Goal: Task Accomplishment & Management: Manage account settings

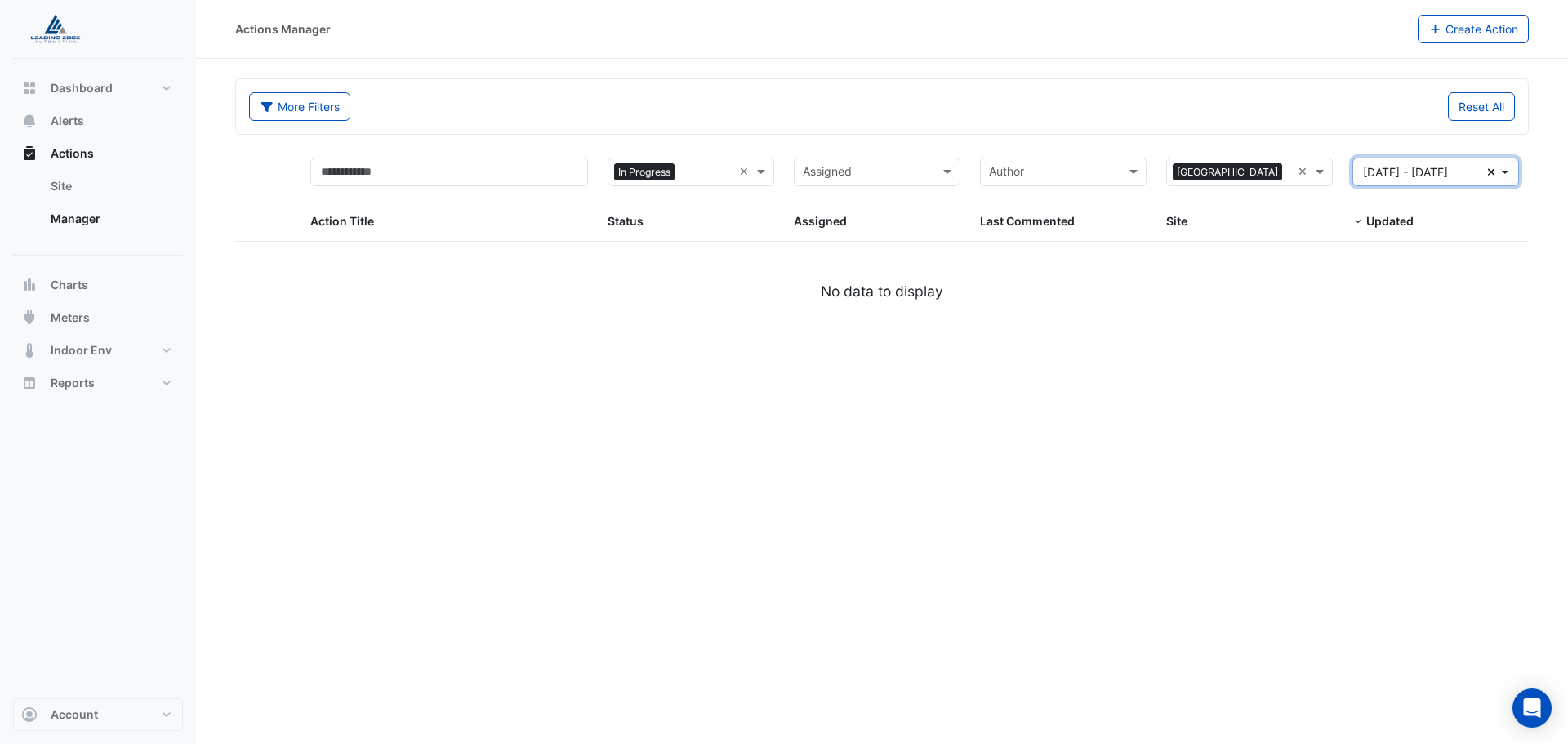
click at [1495, 175] on icon "button" at bounding box center [1491, 172] width 8 height 8
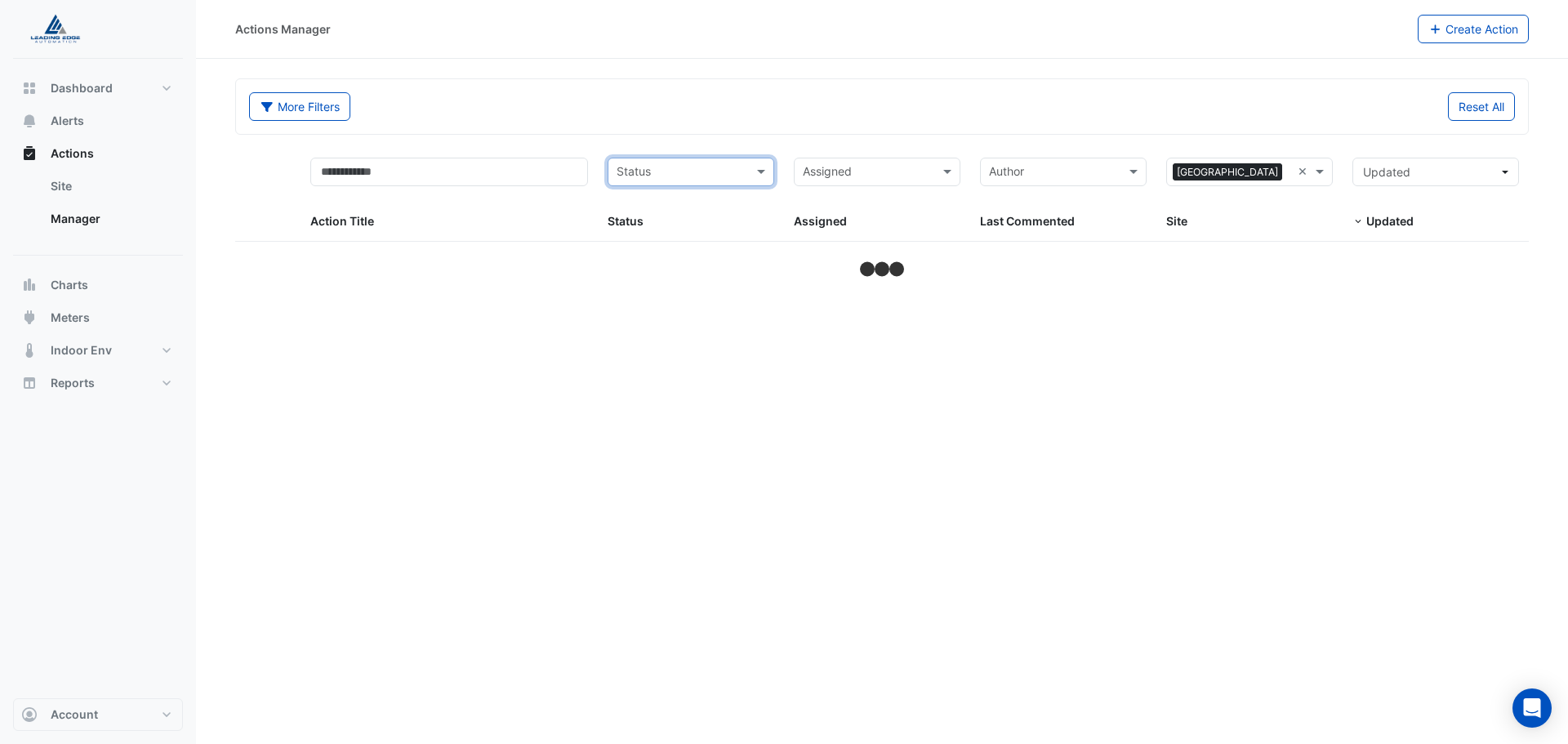
select select "***"
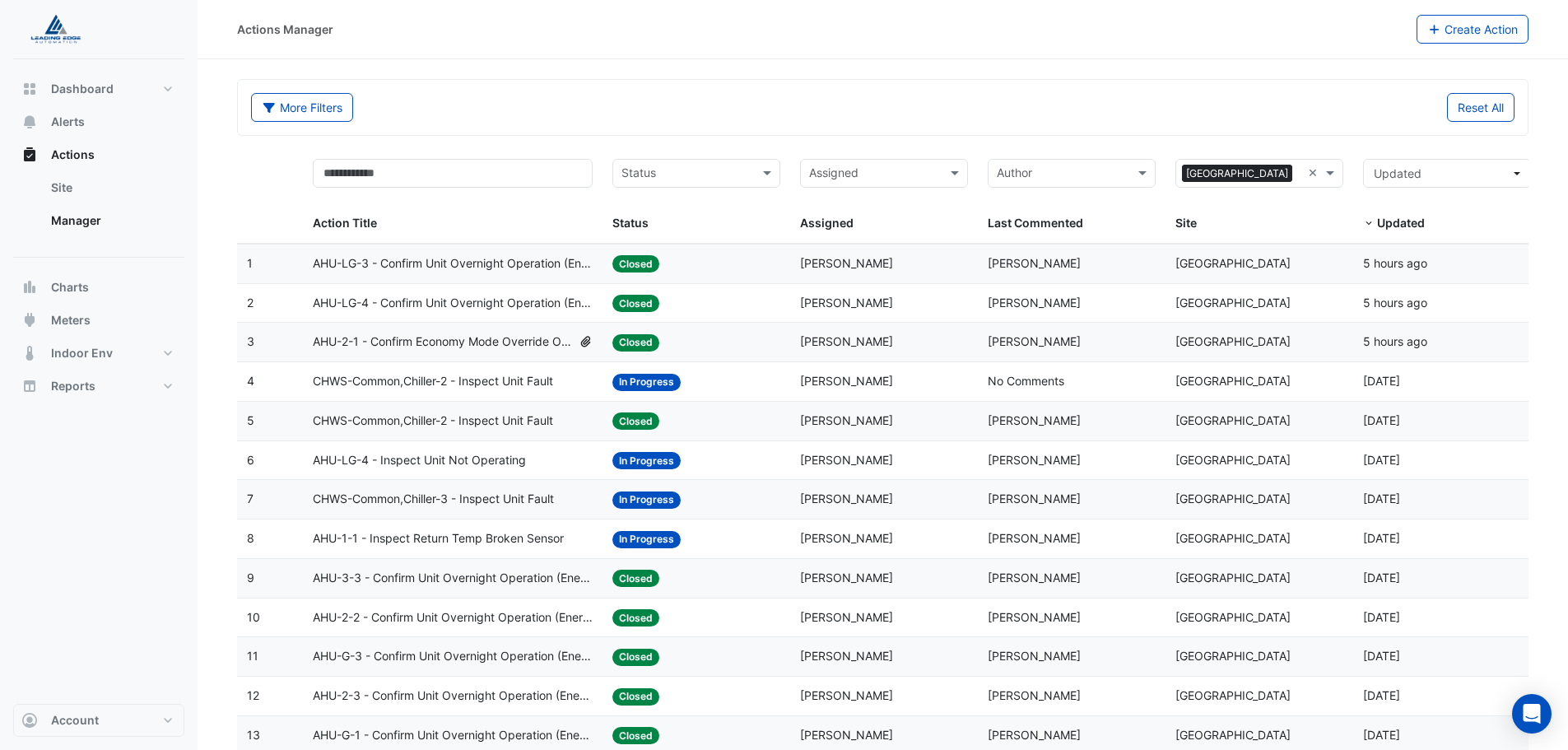
click at [699, 262] on div "Status: Closed" at bounding box center [697, 263] width 168 height 19
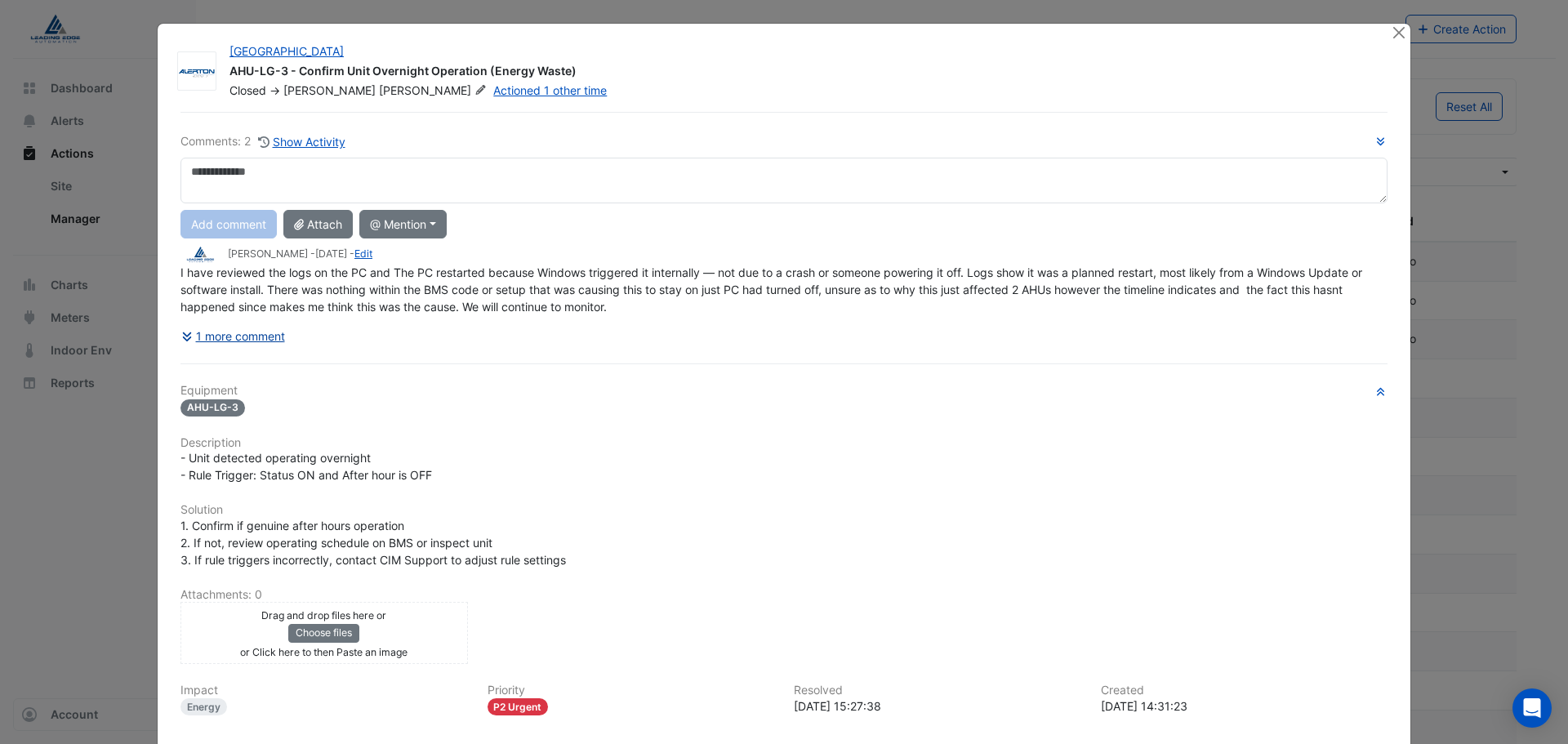
click at [217, 346] on button "1 more comment" at bounding box center [233, 337] width 105 height 28
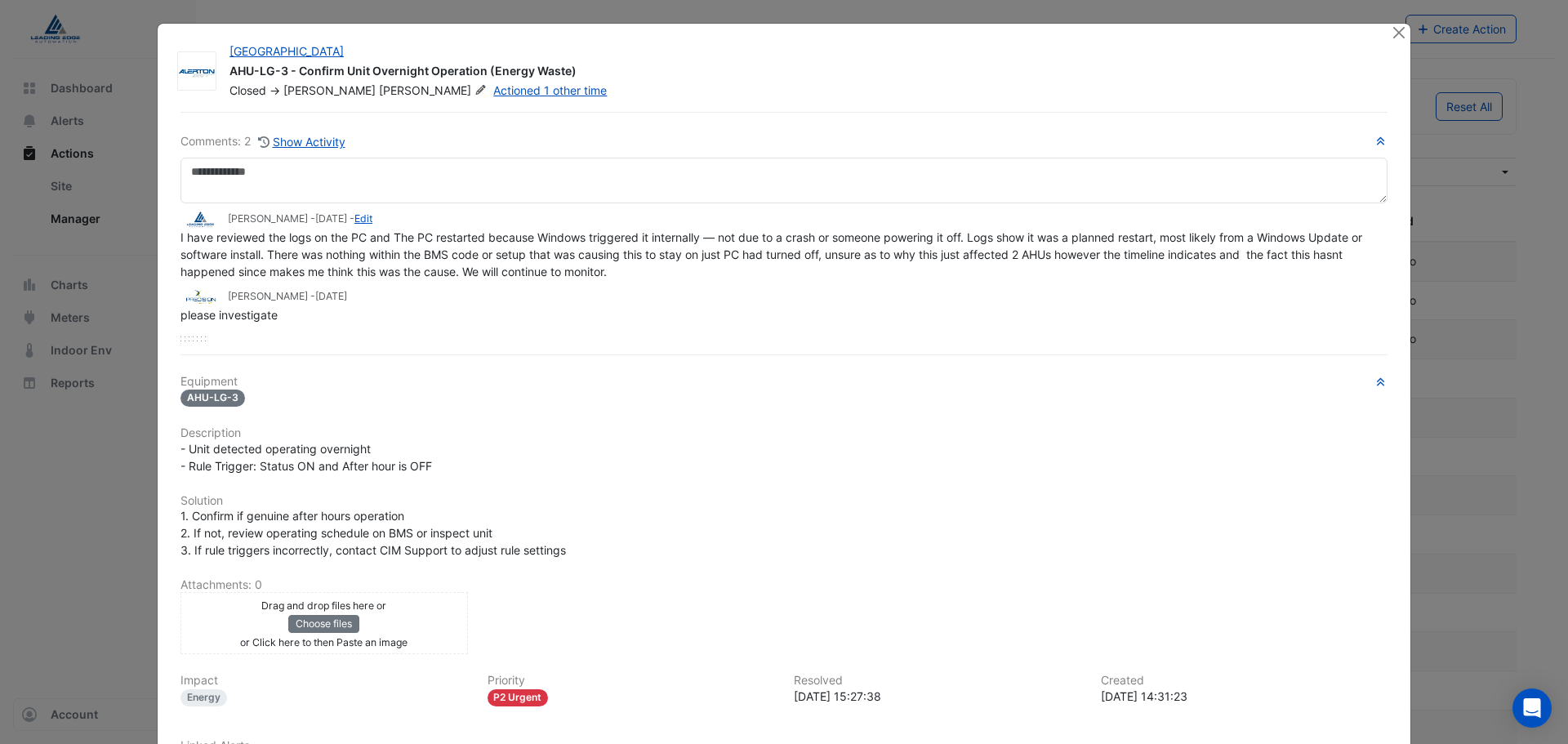
click at [92, 462] on ngb-modal-window "[GEOGRAPHIC_DATA] AHU-LG-3 - Confirm Unit Overnight Operation (Energy Waste) Cl…" at bounding box center [784, 372] width 1568 height 744
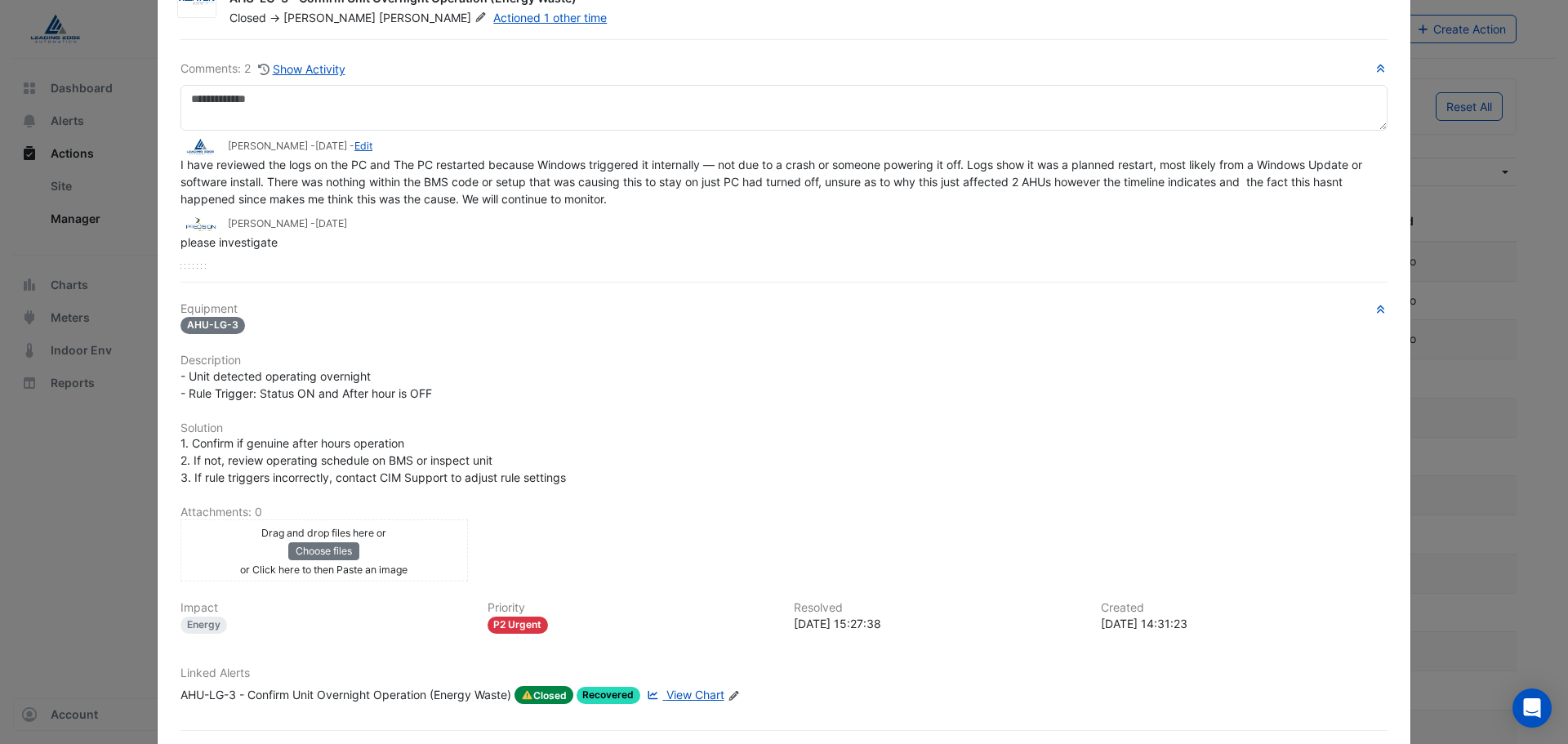
scroll to position [144, 0]
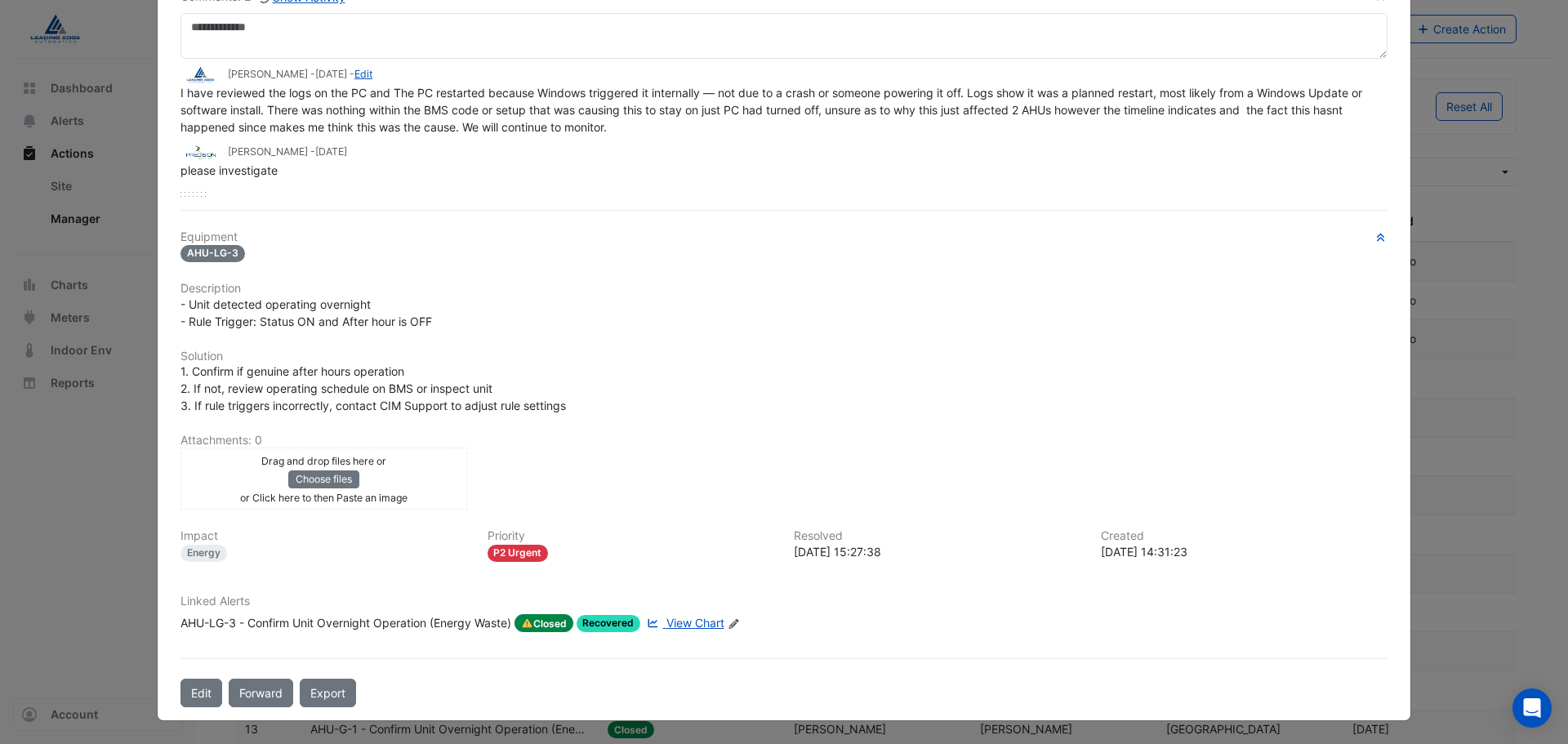
click at [550, 620] on span "Closed" at bounding box center [543, 624] width 58 height 18
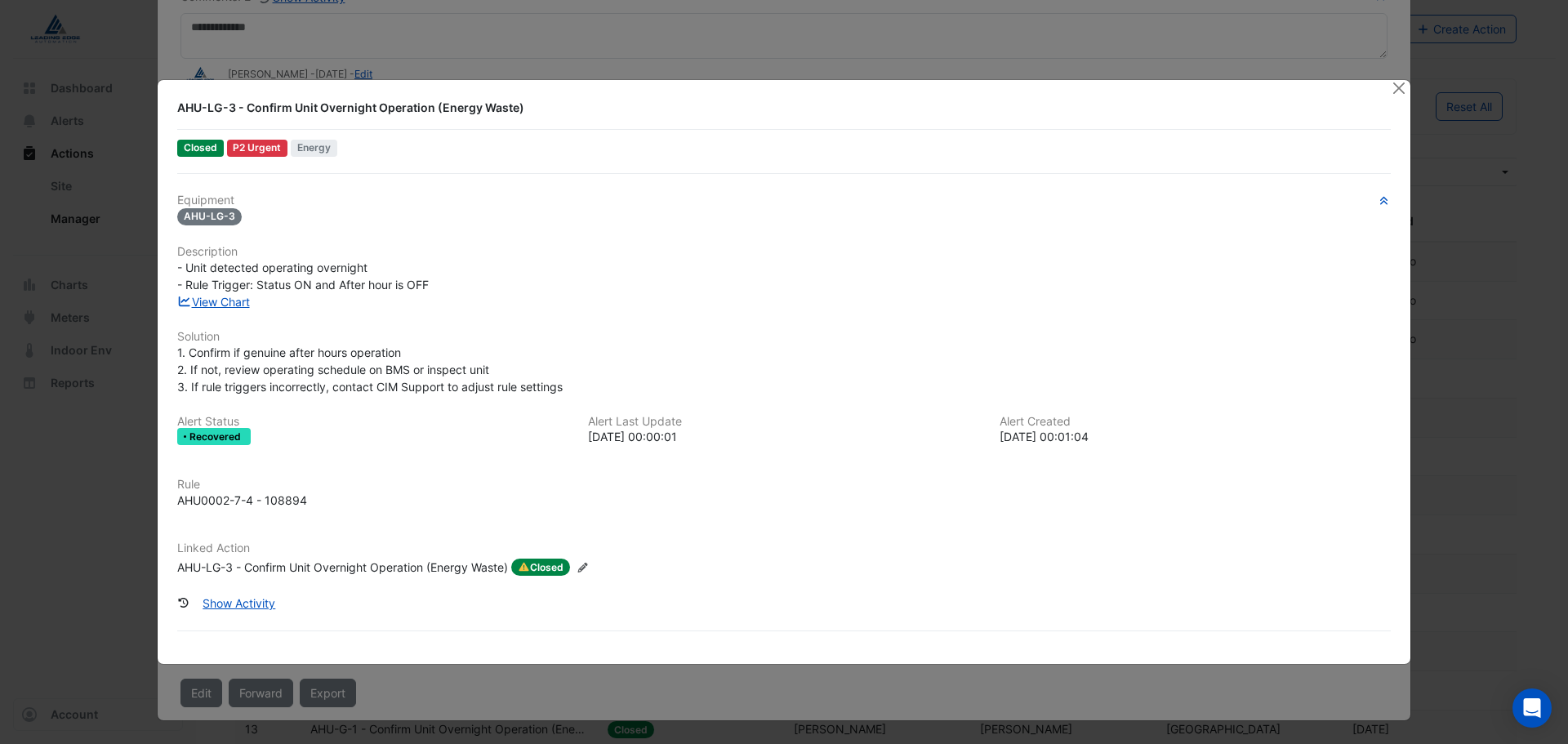
click at [546, 564] on span "Closed" at bounding box center [541, 568] width 58 height 18
click at [255, 601] on button "Show Activity" at bounding box center [239, 604] width 94 height 28
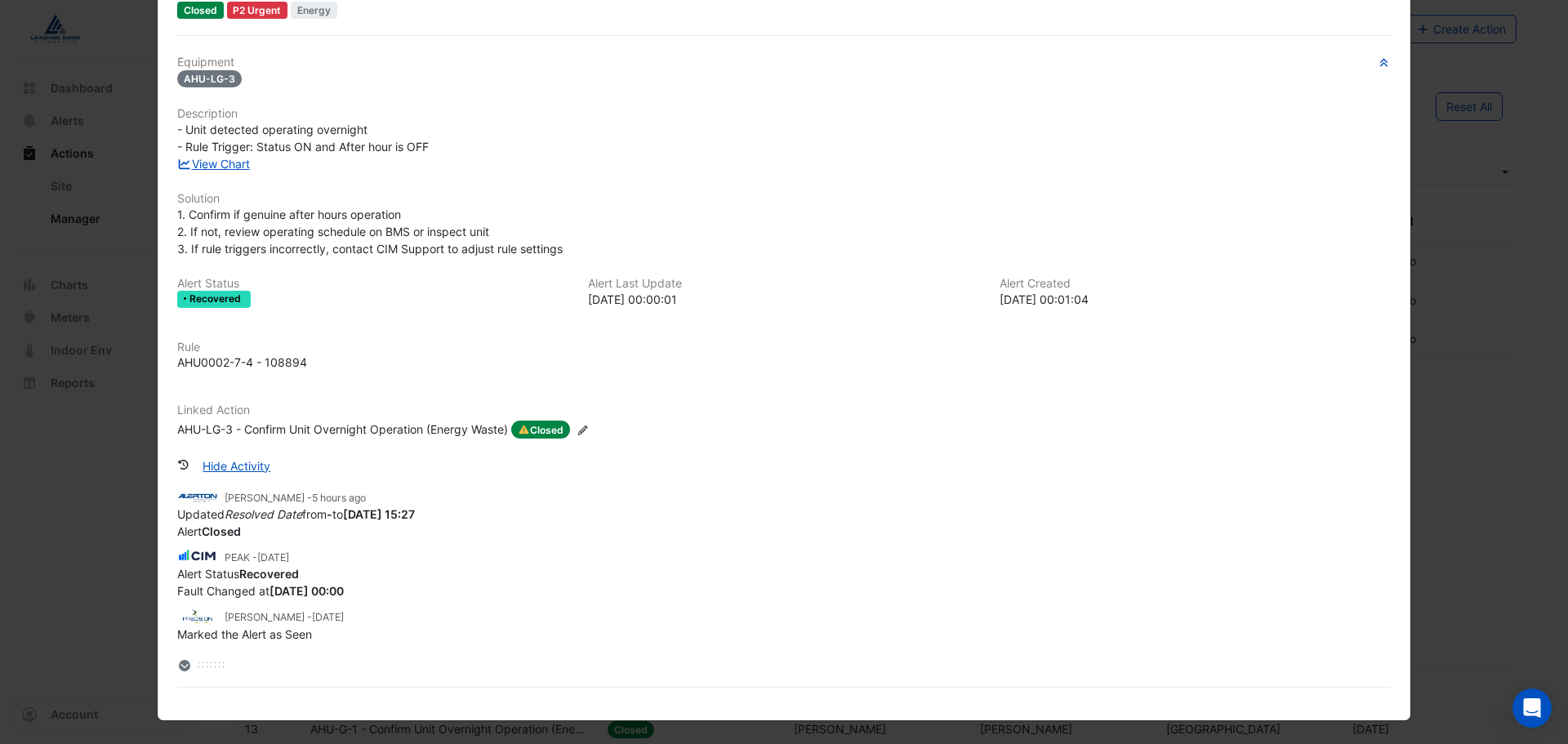
scroll to position [0, 0]
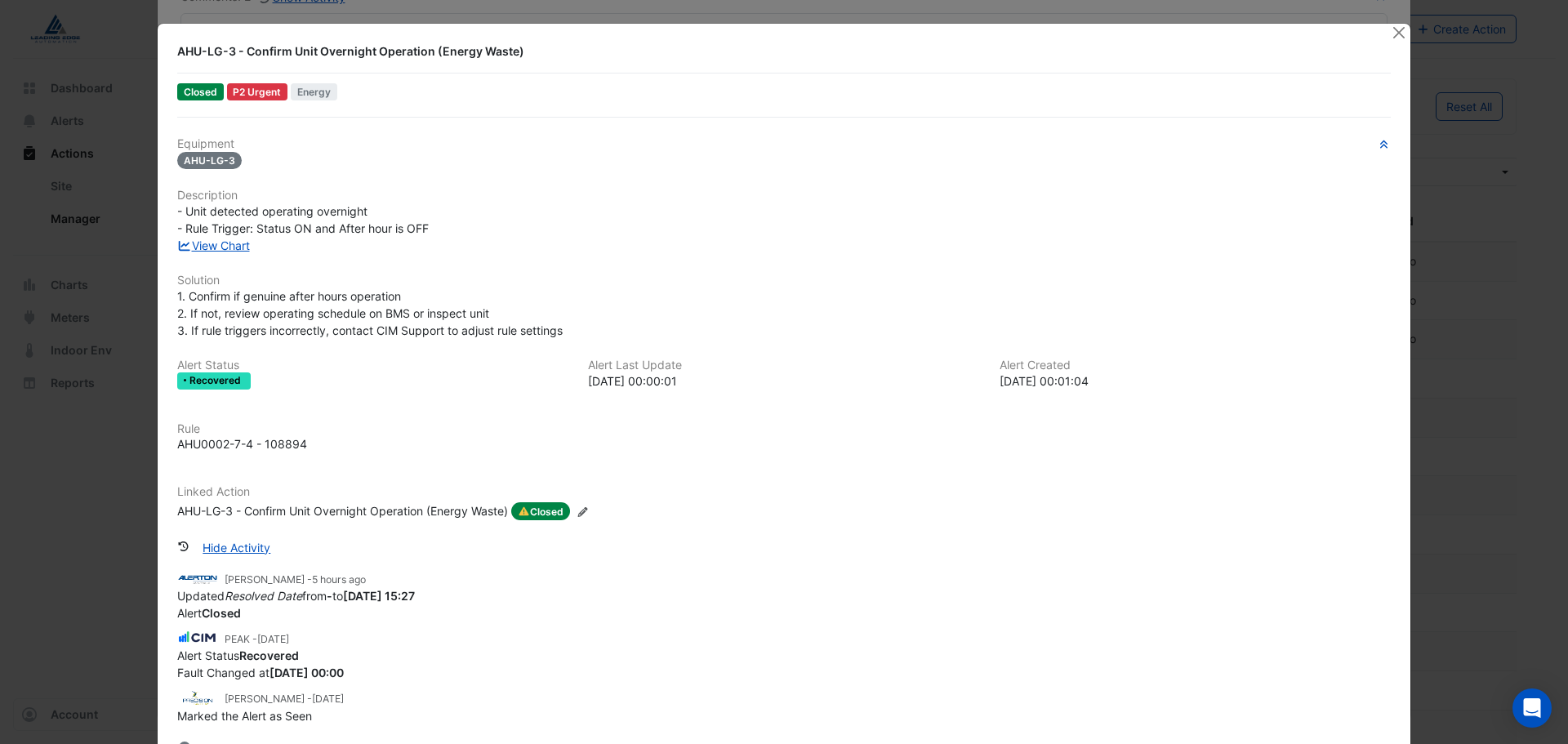
click at [2, 420] on ngb-modal-window "AHU-LG-3 - Confirm Unit Overnight Operation (Energy Waste) Closed P2 Urgent Ene…" at bounding box center [784, 372] width 1568 height 744
click at [1389, 33] on button "Close" at bounding box center [1398, 32] width 18 height 18
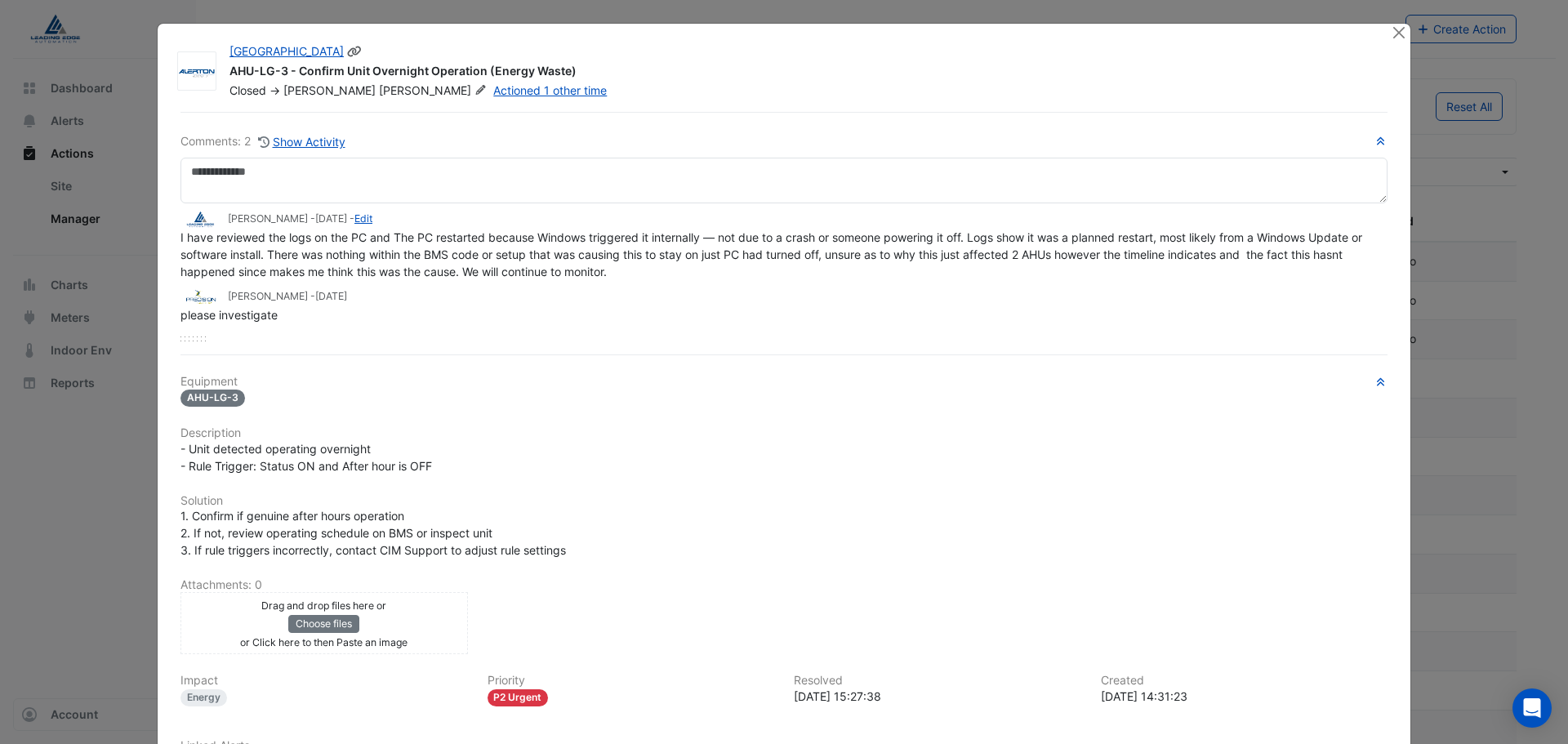
click at [1395, 45] on div "[GEOGRAPHIC_DATA] AHU-LG-3 - Confirm Unit Overnight Operation (Energy Waste) Cl…" at bounding box center [784, 444] width 1253 height 842
click at [1399, 43] on div "[GEOGRAPHIC_DATA] AHU-LG-3 - Confirm Unit Overnight Operation (Energy Waste) Cl…" at bounding box center [784, 444] width 1253 height 842
click at [1389, 34] on button "Close" at bounding box center [1398, 32] width 18 height 18
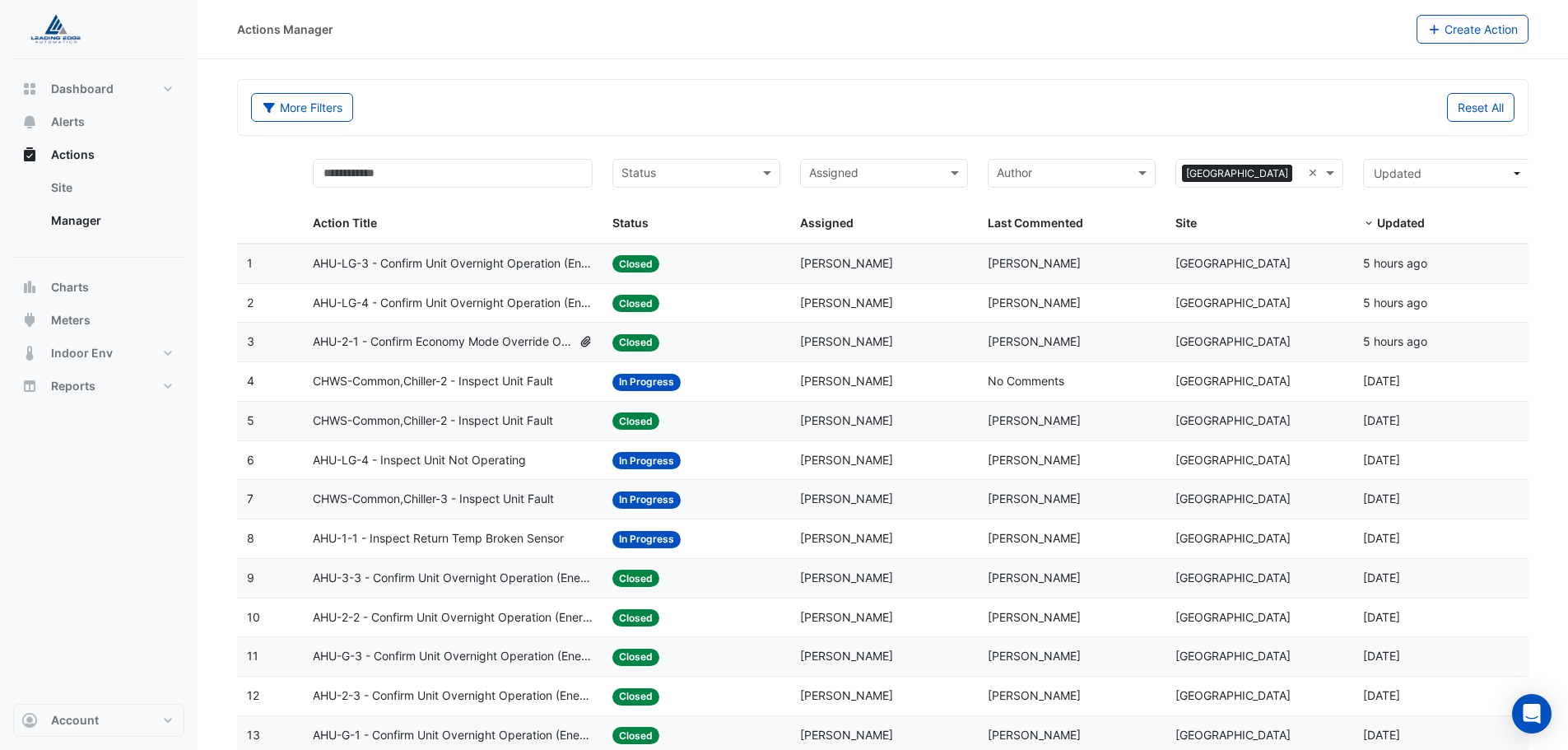
click at [397, 384] on span "CHWS-Common,Chiller-2 - Inspect Unit Fault" at bounding box center [433, 381] width 241 height 19
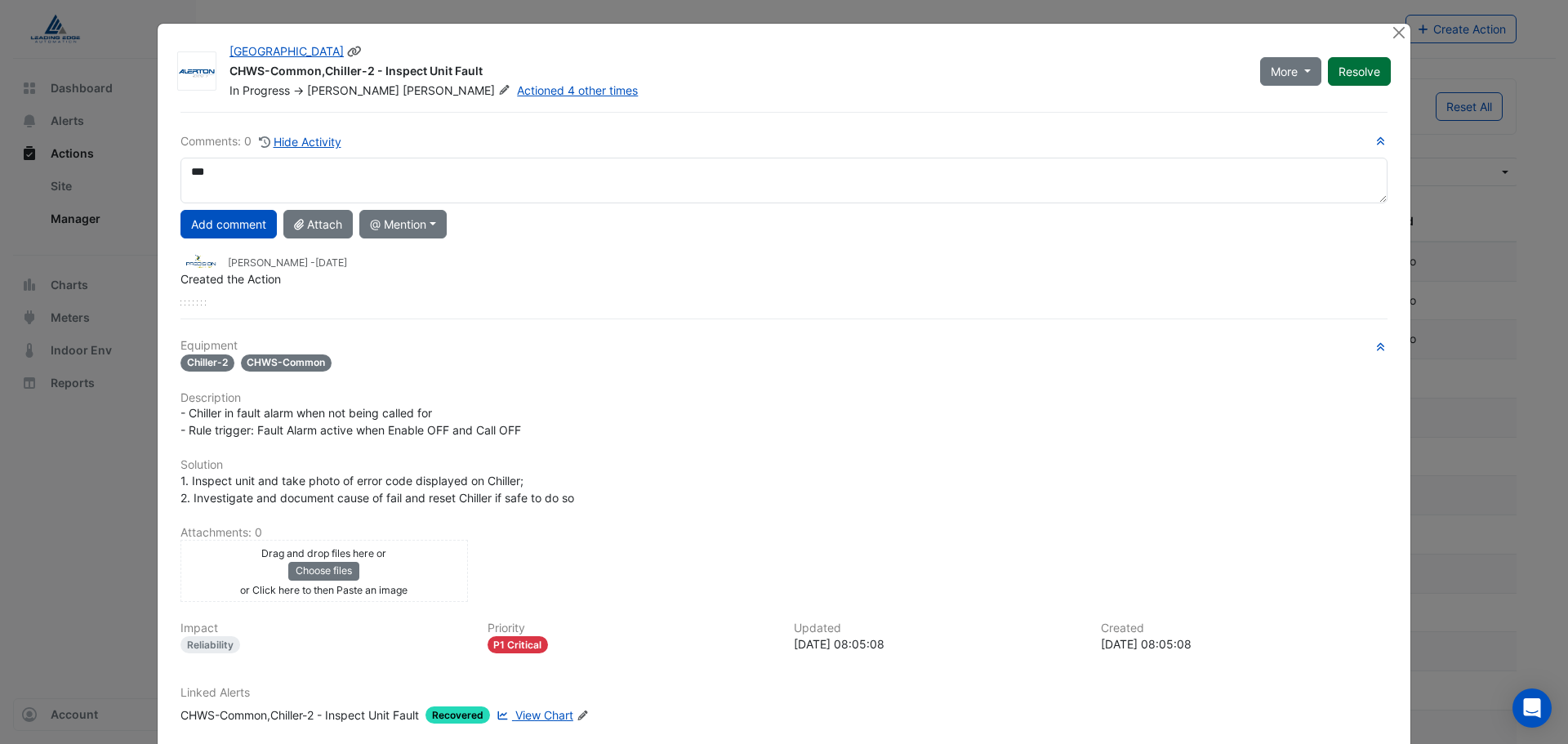
click at [1329, 75] on button "Resolve" at bounding box center [1359, 71] width 63 height 28
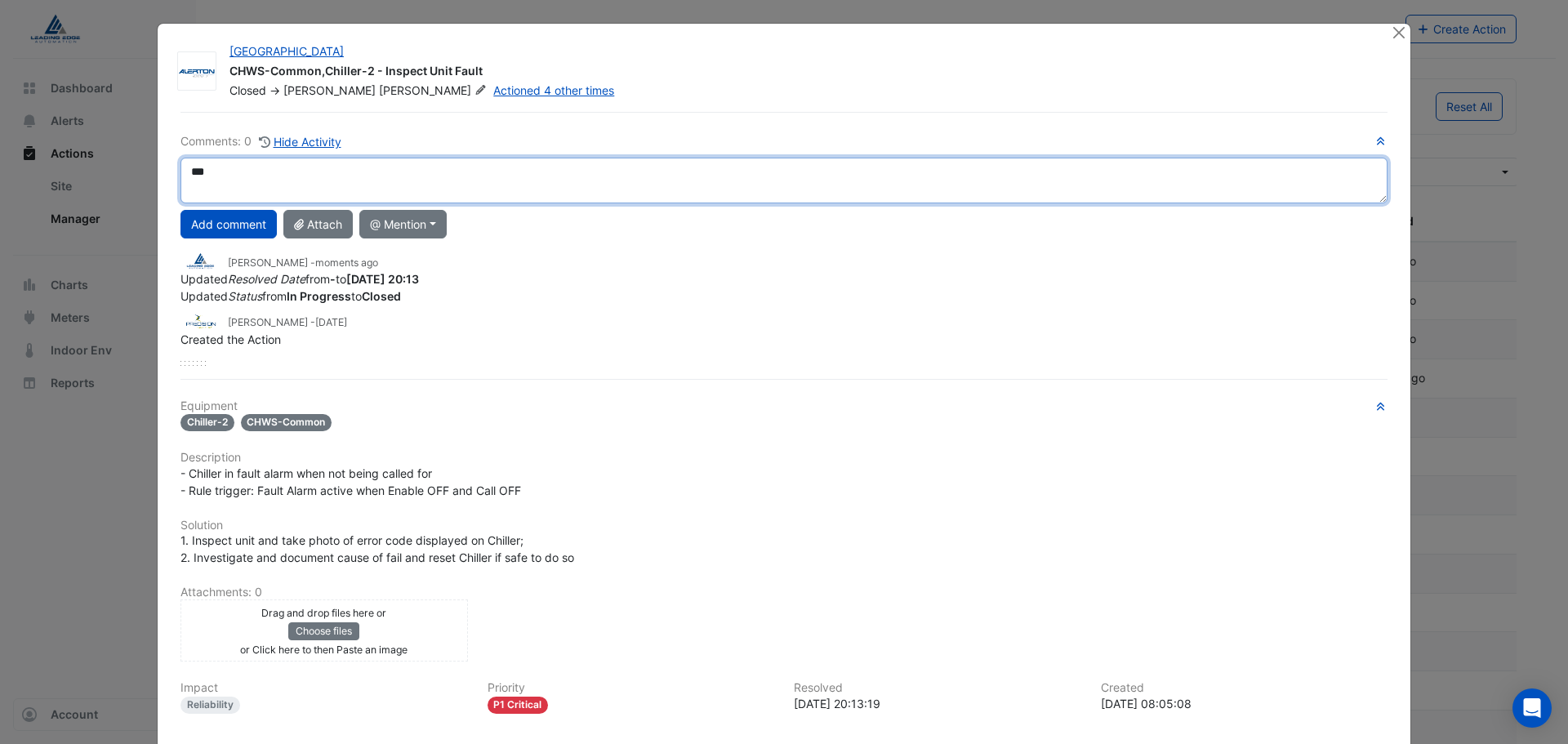
click at [260, 178] on textarea "**" at bounding box center [784, 180] width 1207 height 46
type textarea "**********"
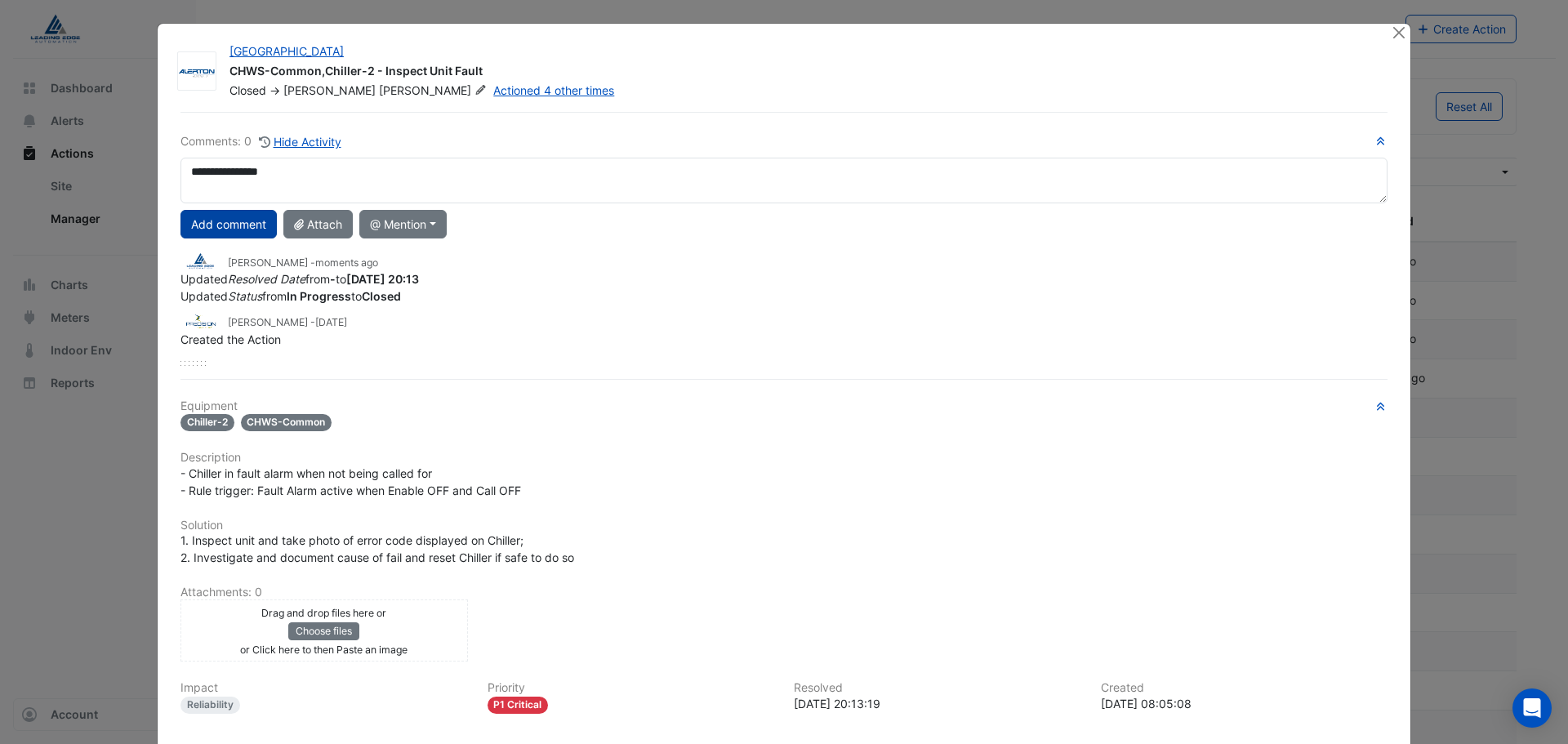
click at [231, 211] on button "Add comment" at bounding box center [228, 224] width 96 height 28
click at [43, 508] on ngb-modal-window "[GEOGRAPHIC_DATA] CHWS-Common,Chiller-2 - Inspect Unit Fault Closed -> [PERSON_…" at bounding box center [784, 372] width 1568 height 744
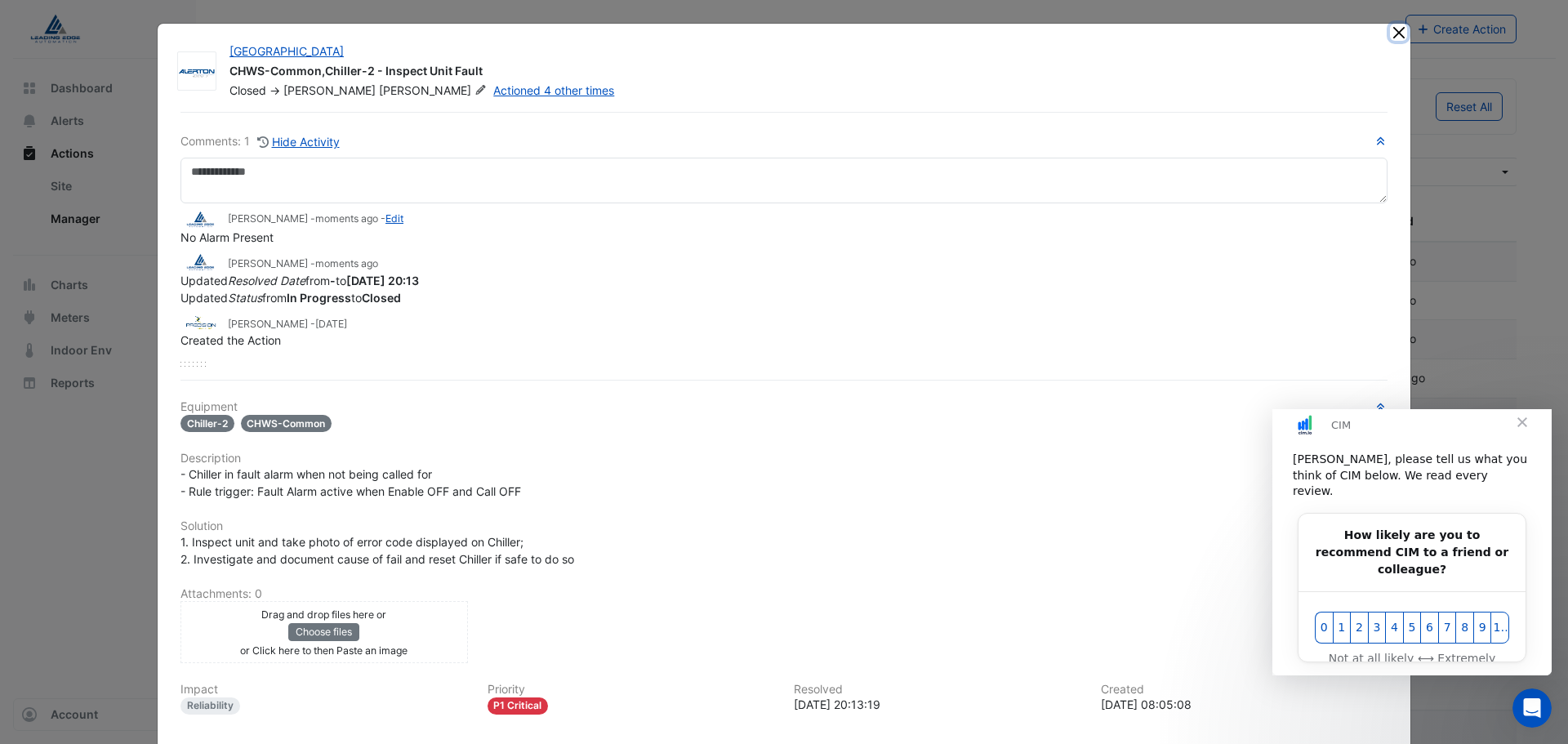
click at [1394, 32] on button "Close" at bounding box center [1398, 32] width 18 height 18
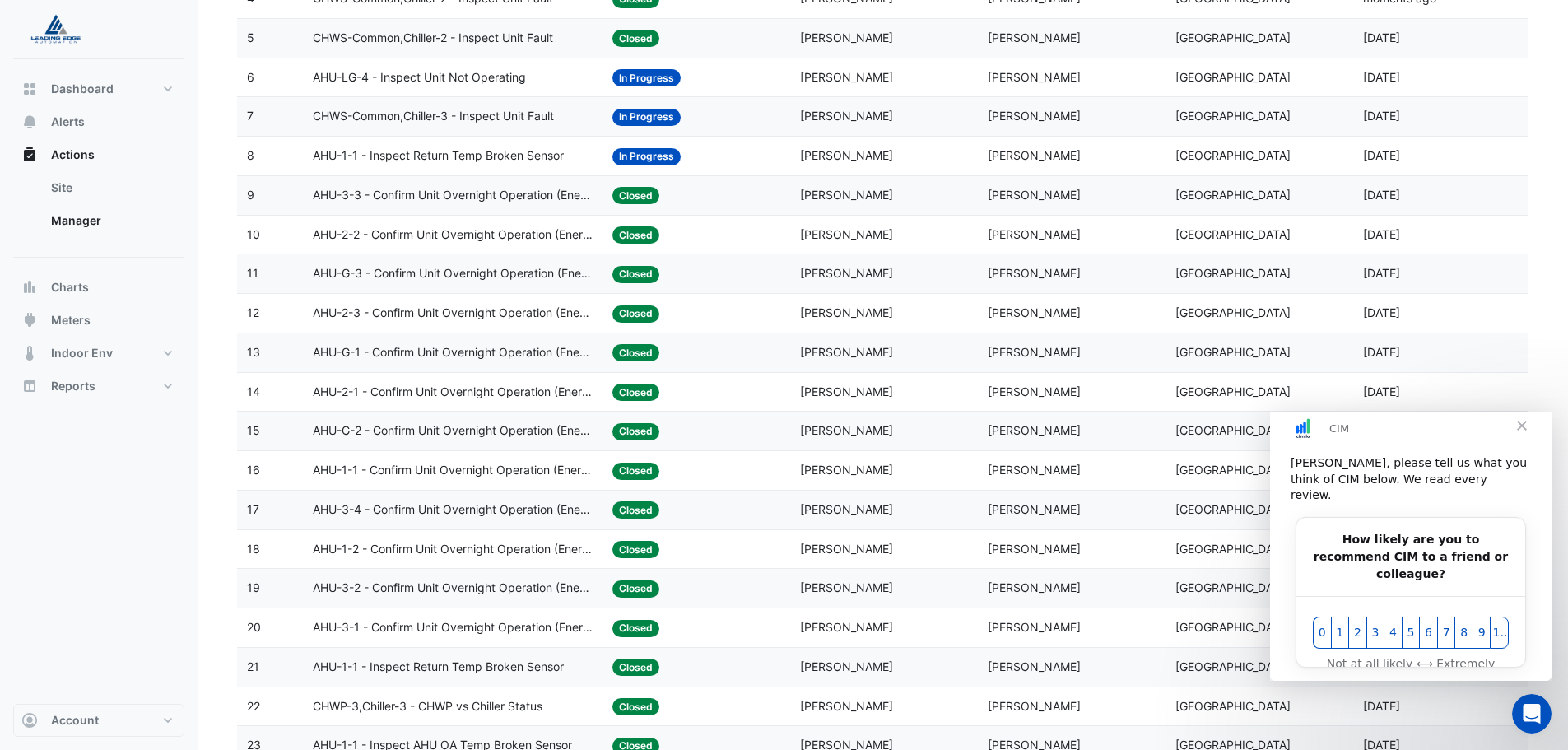
scroll to position [412, 0]
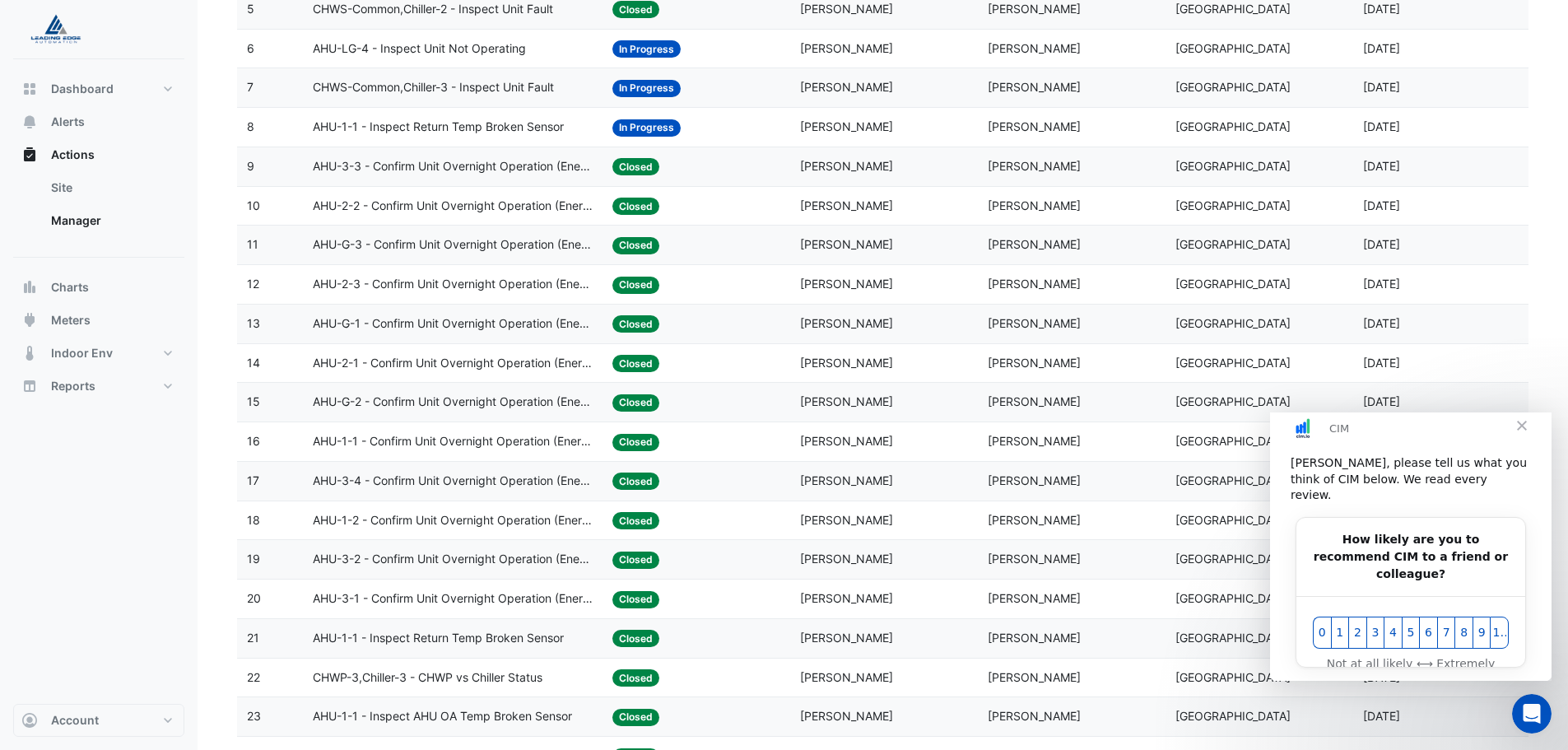
click at [1528, 444] on span "Close" at bounding box center [1522, 425] width 59 height 59
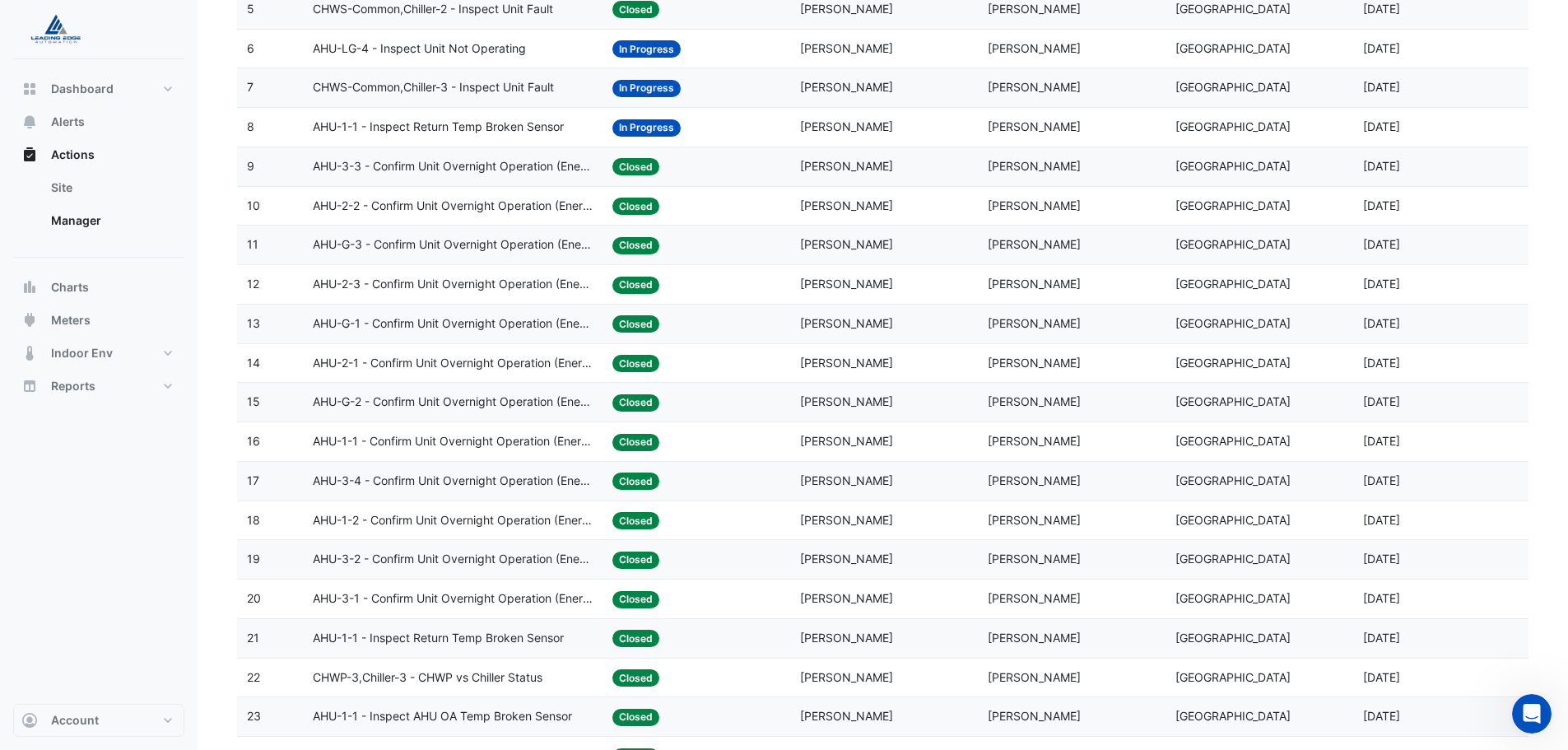
click at [461, 79] on span "CHWS-Common,Chiller-3 - Inspect Unit Fault" at bounding box center [433, 88] width 241 height 19
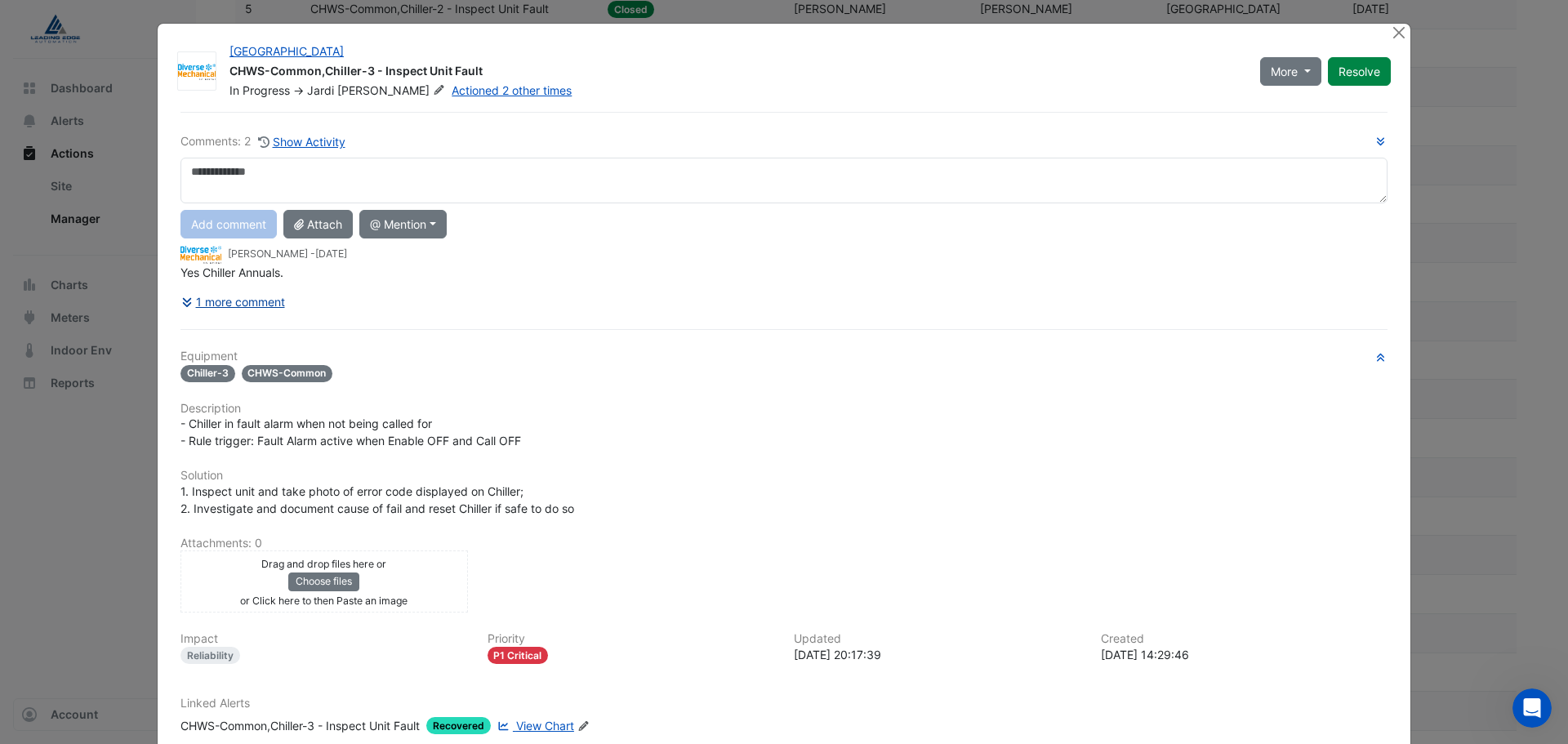
click at [235, 307] on button "1 more comment" at bounding box center [233, 301] width 105 height 28
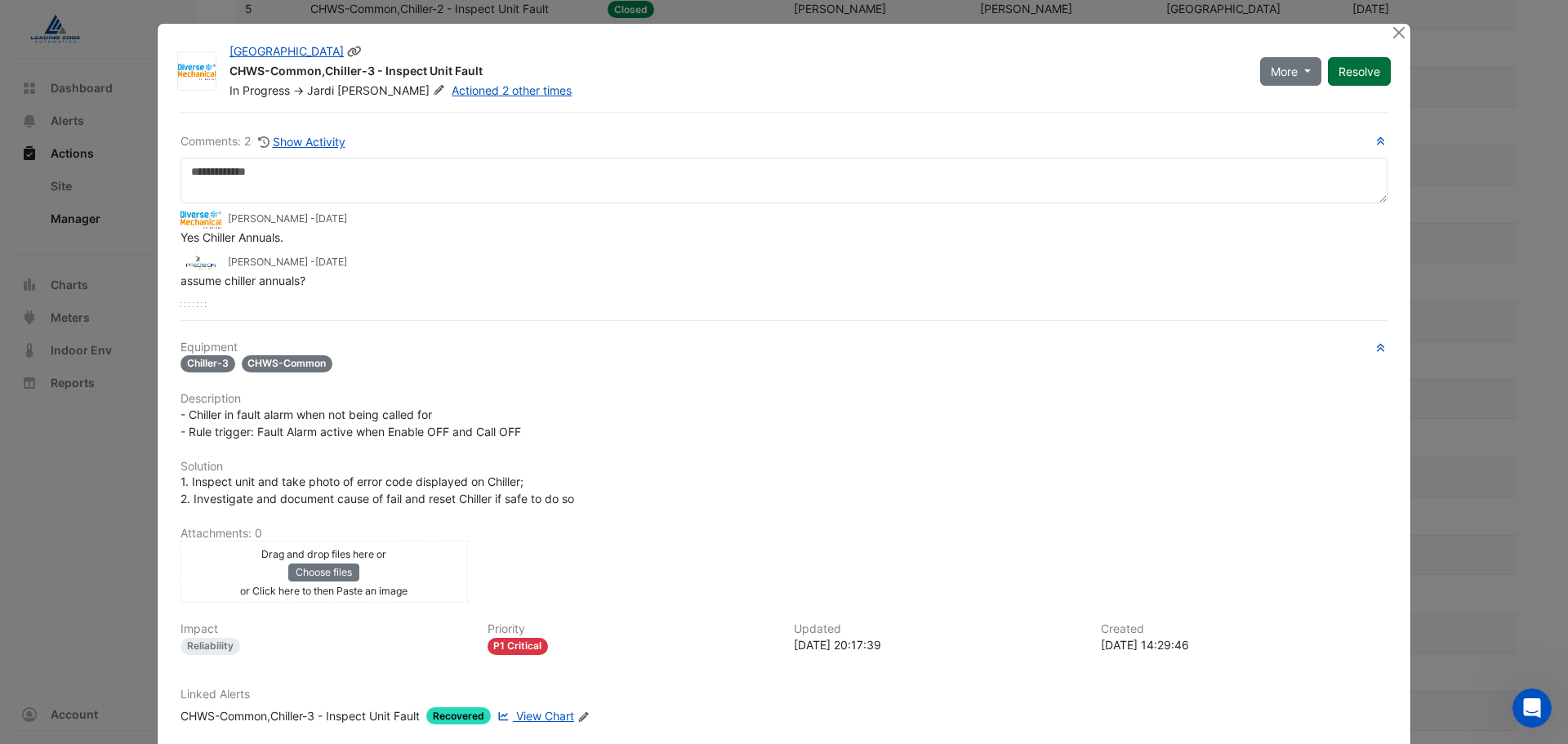
click at [1358, 81] on button "Resolve" at bounding box center [1359, 71] width 63 height 28
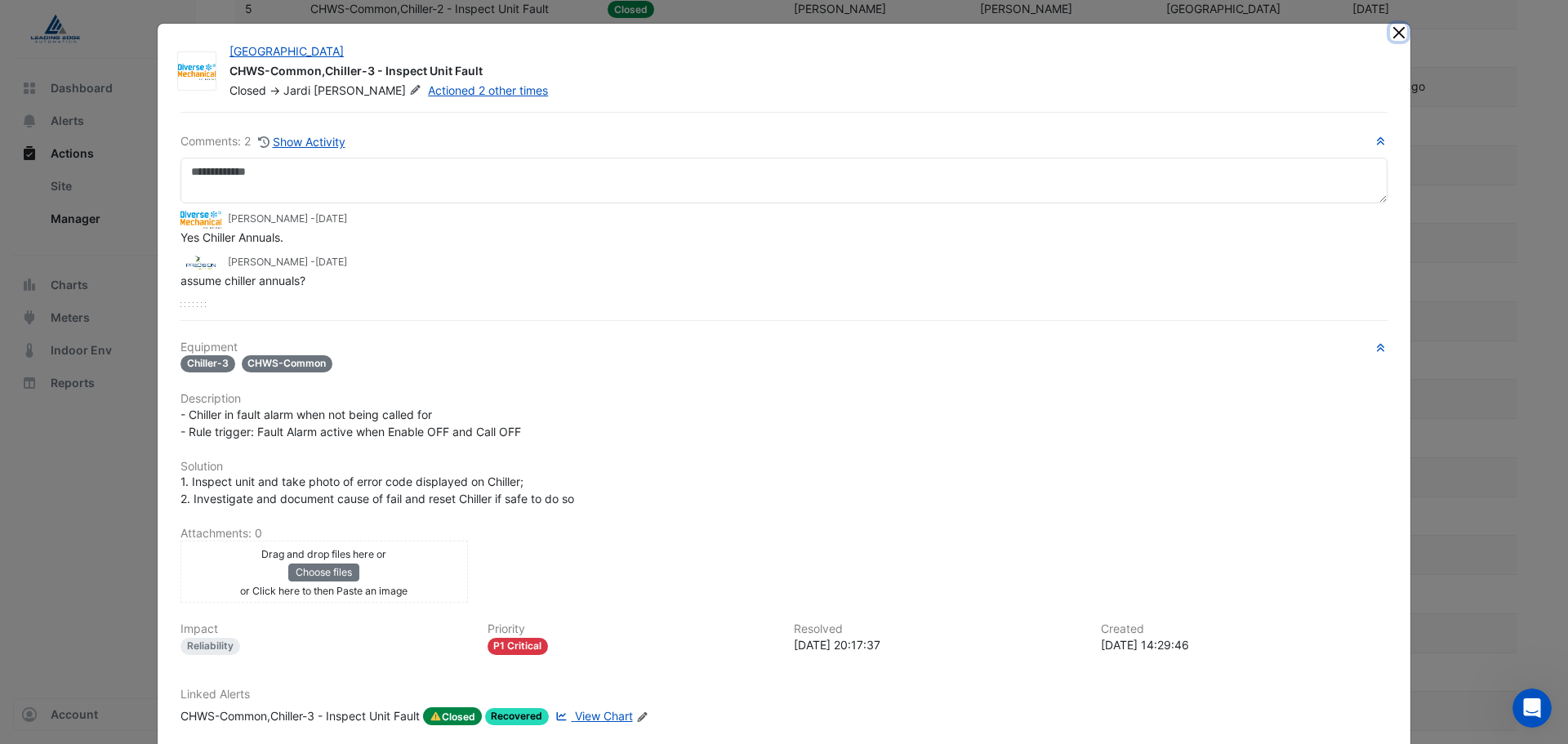
click at [1389, 36] on button "Close" at bounding box center [1398, 32] width 18 height 18
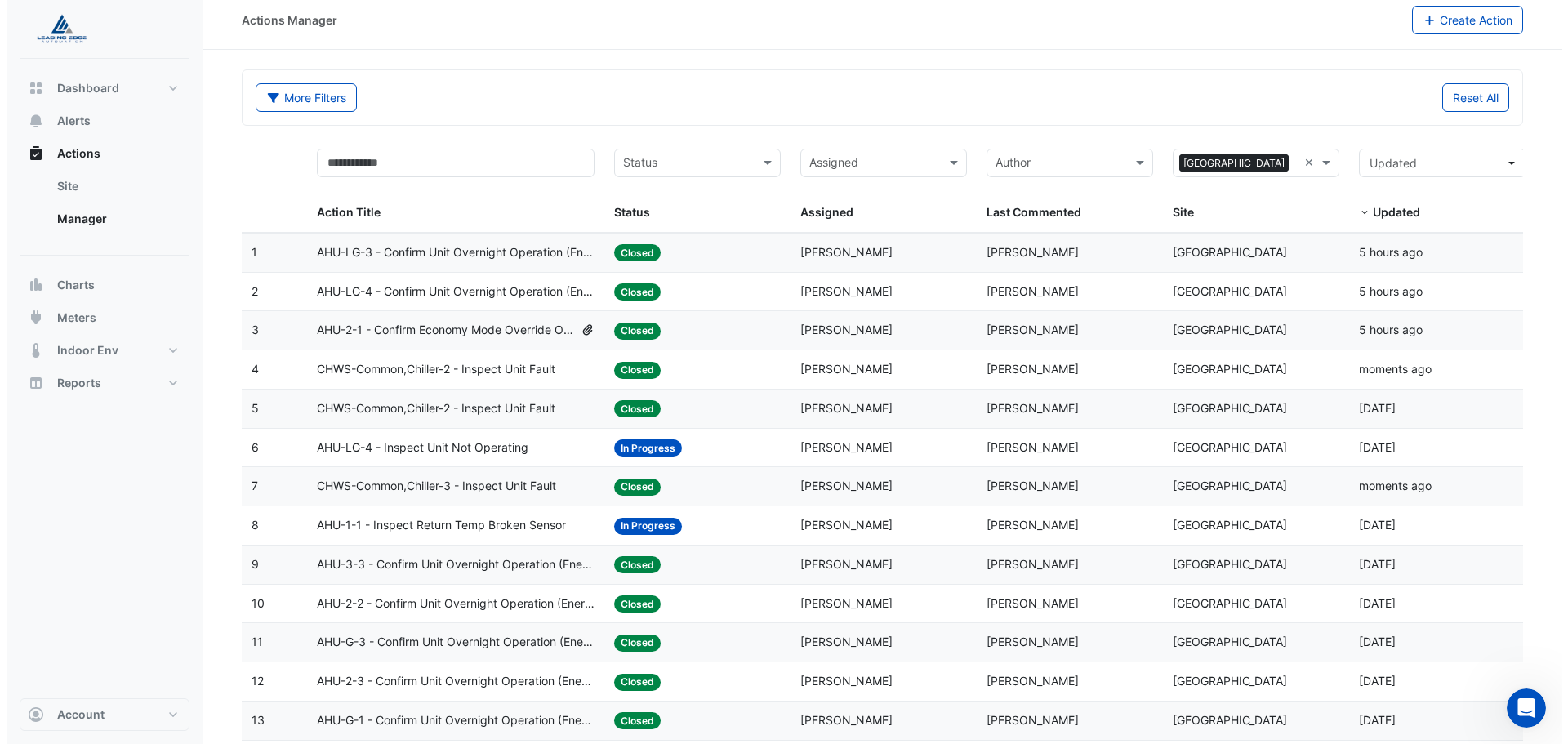
scroll to position [0, 0]
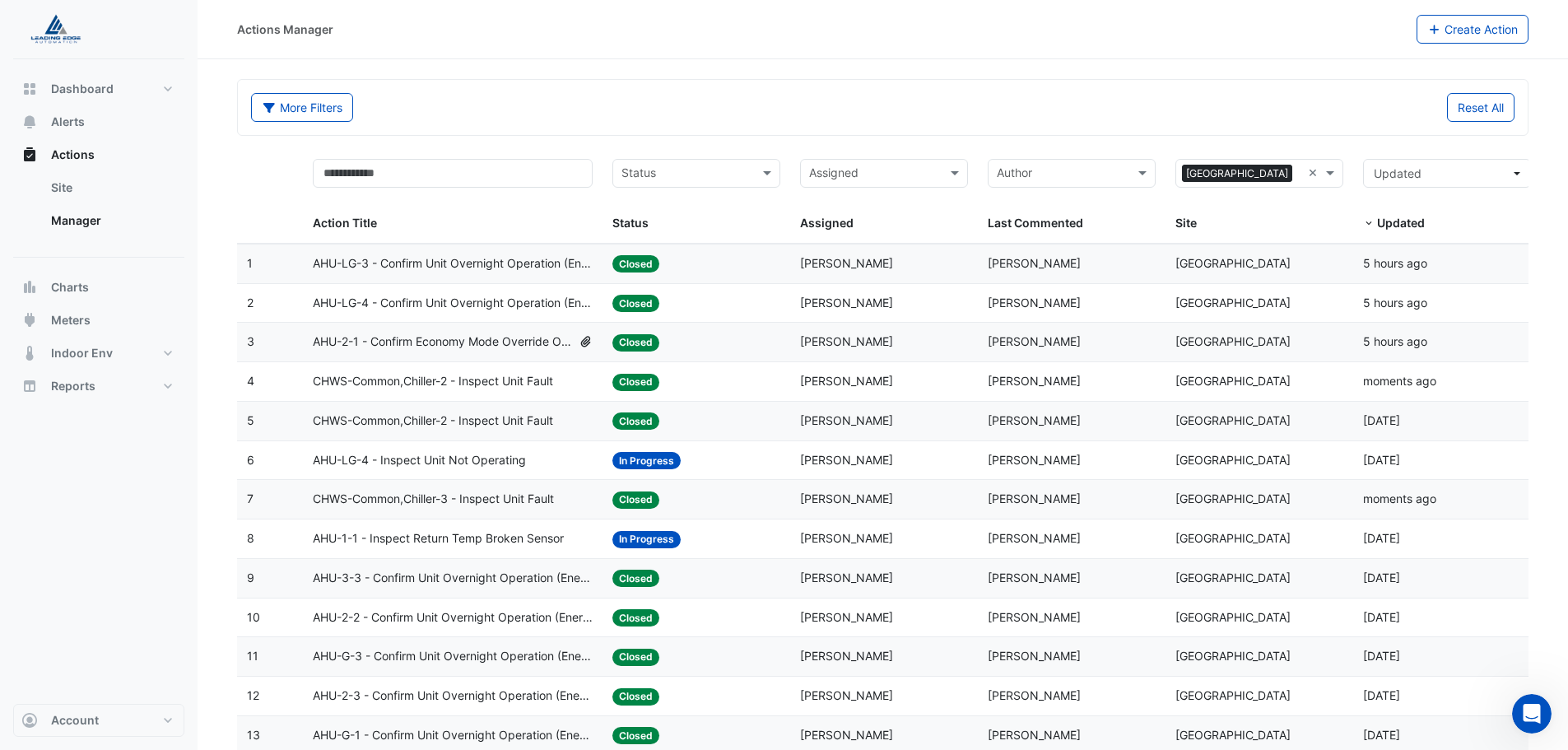
drag, startPoint x: 979, startPoint y: 170, endPoint x: 965, endPoint y: 174, distance: 14.6
click at [977, 171] on div "Action Title Status Status Assigned Assigned Author Last Commented Sites × [GEO…" at bounding box center [889, 196] width 1304 height 95
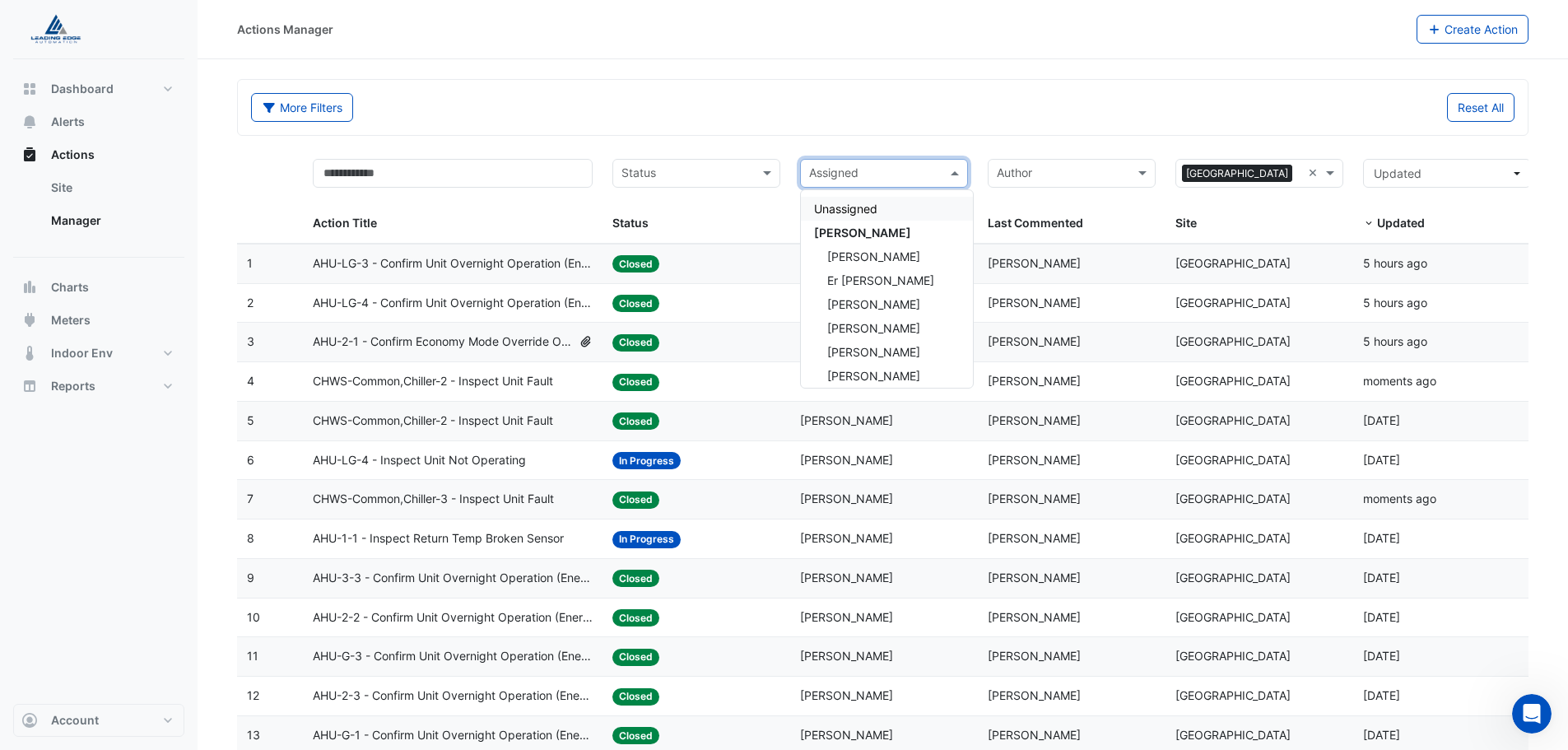
click at [963, 174] on span at bounding box center [956, 173] width 20 height 19
click at [961, 174] on span at bounding box center [956, 173] width 20 height 19
click at [755, 165] on div "Status" at bounding box center [697, 173] width 168 height 29
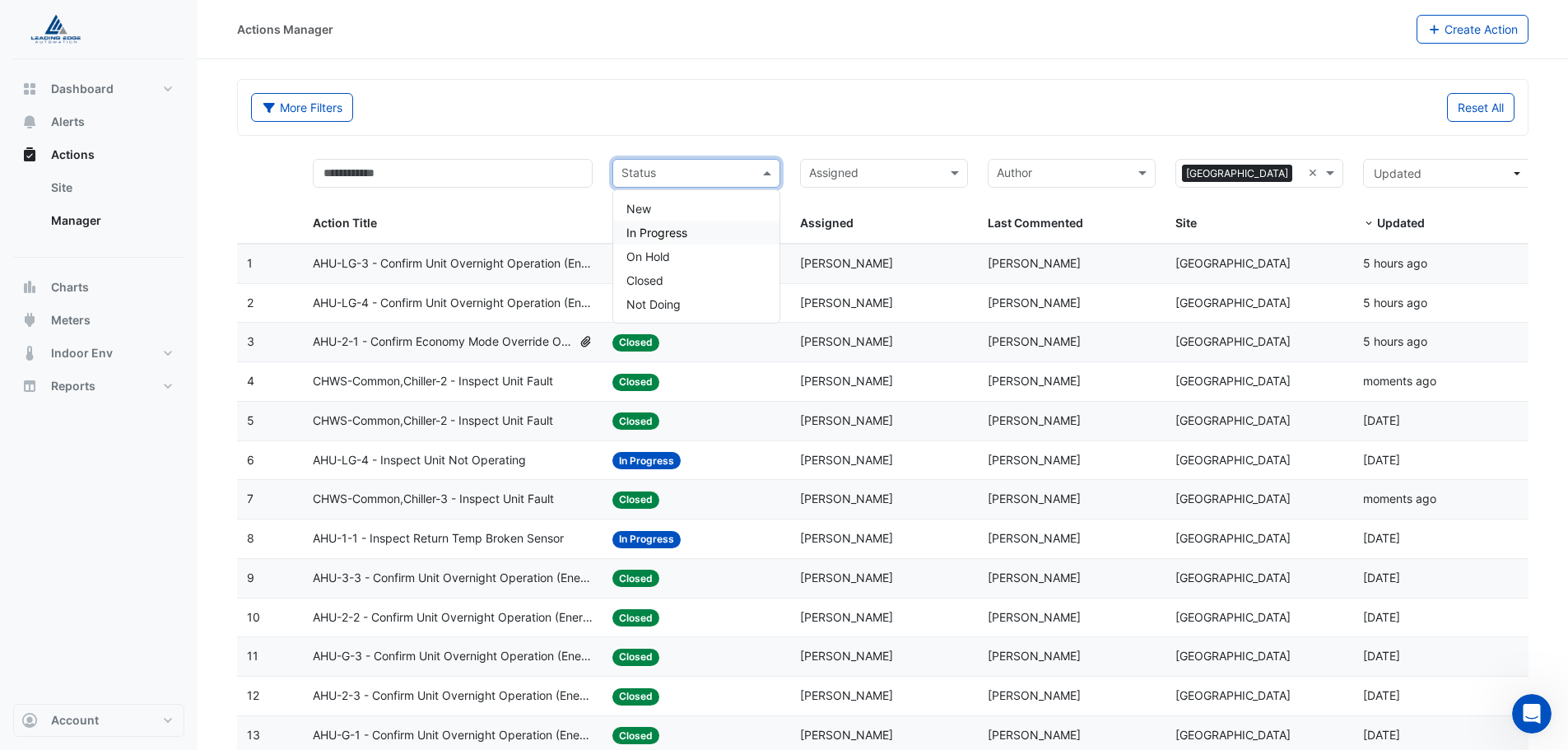
click at [697, 239] on div "In Progress" at bounding box center [697, 232] width 167 height 24
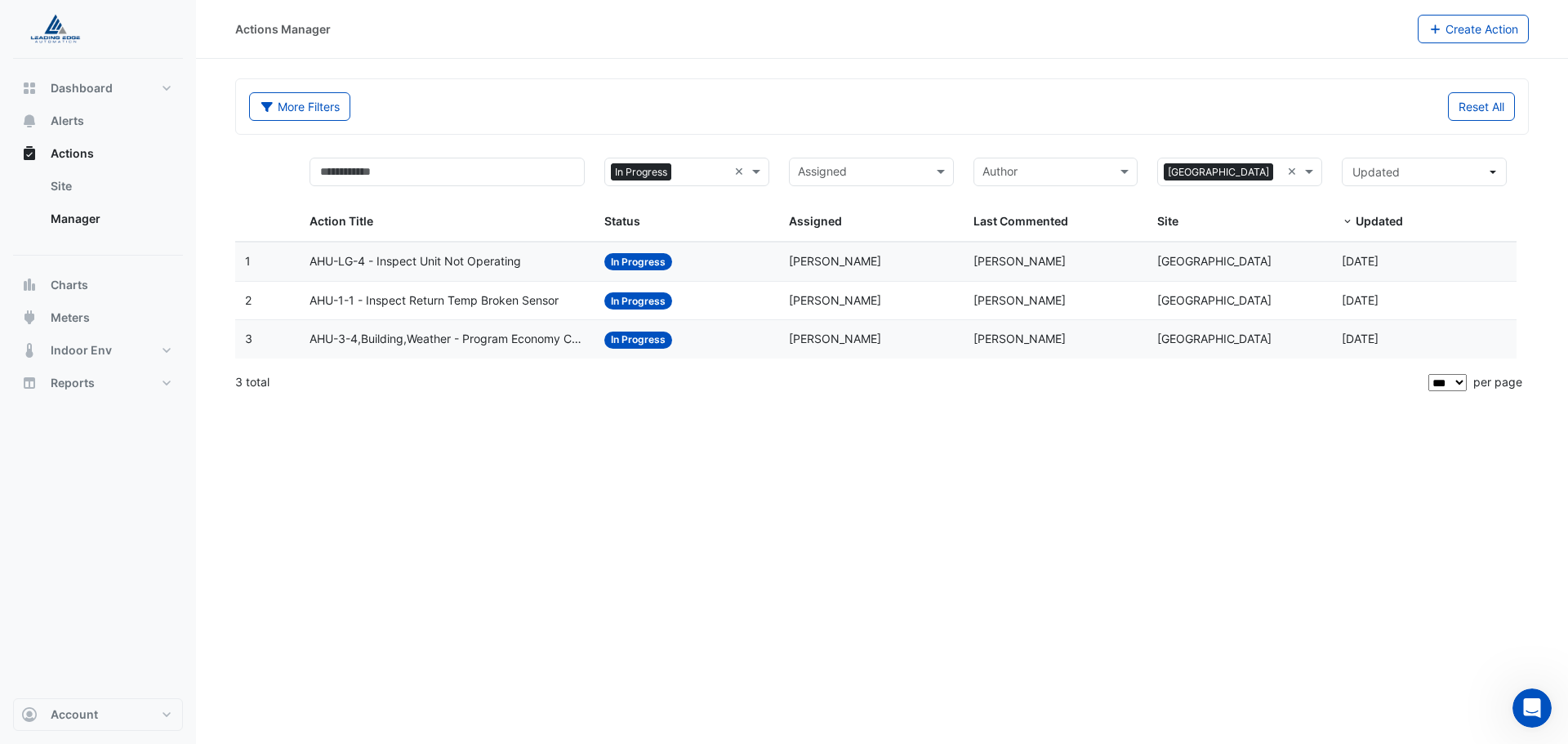
click at [727, 347] on div "Status: In Progress" at bounding box center [687, 339] width 165 height 19
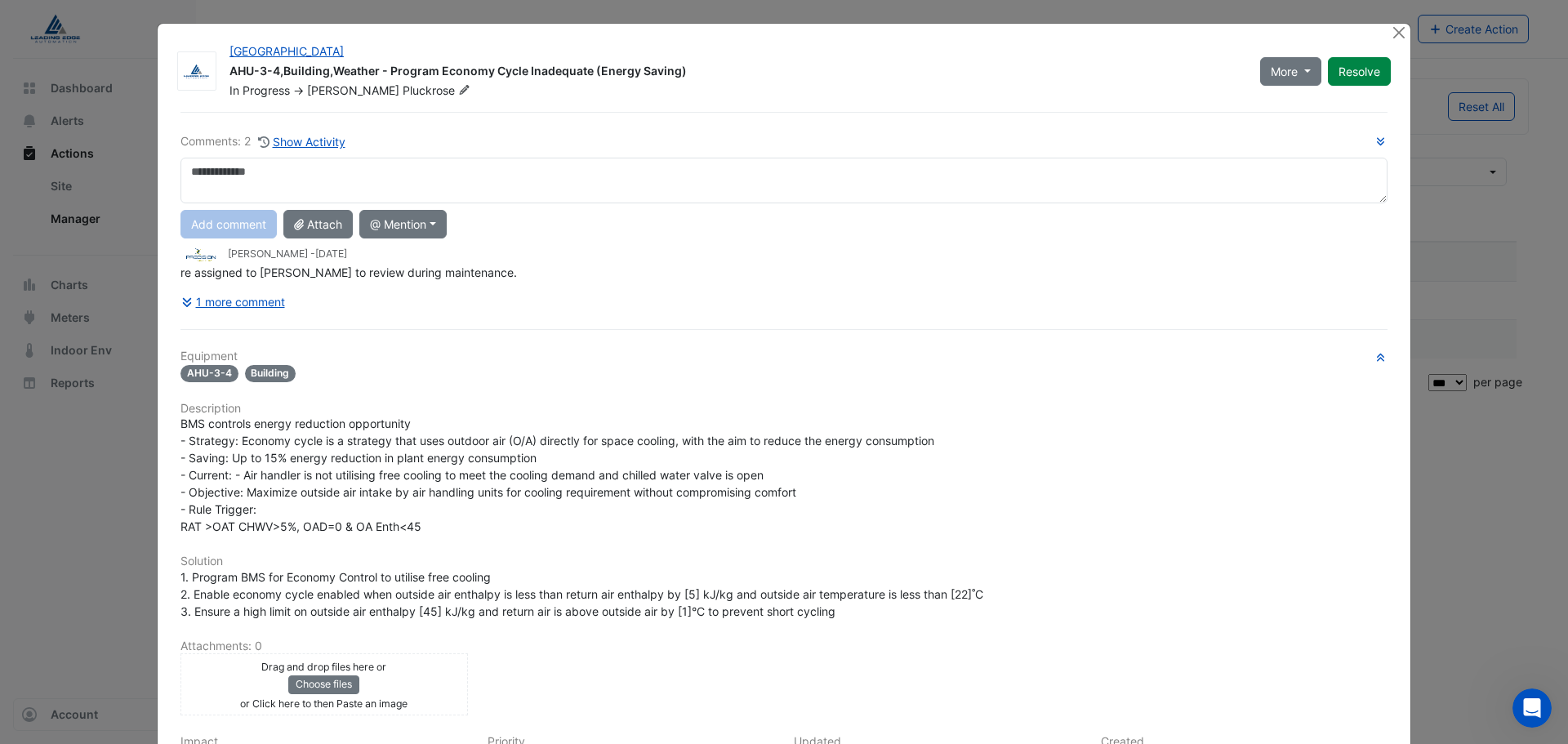
click at [242, 286] on div "Comments: 2 Show Activity Add comment Attach @ Mention [GEOGRAPHIC_DATA] [PERSO…" at bounding box center [784, 225] width 1207 height 184
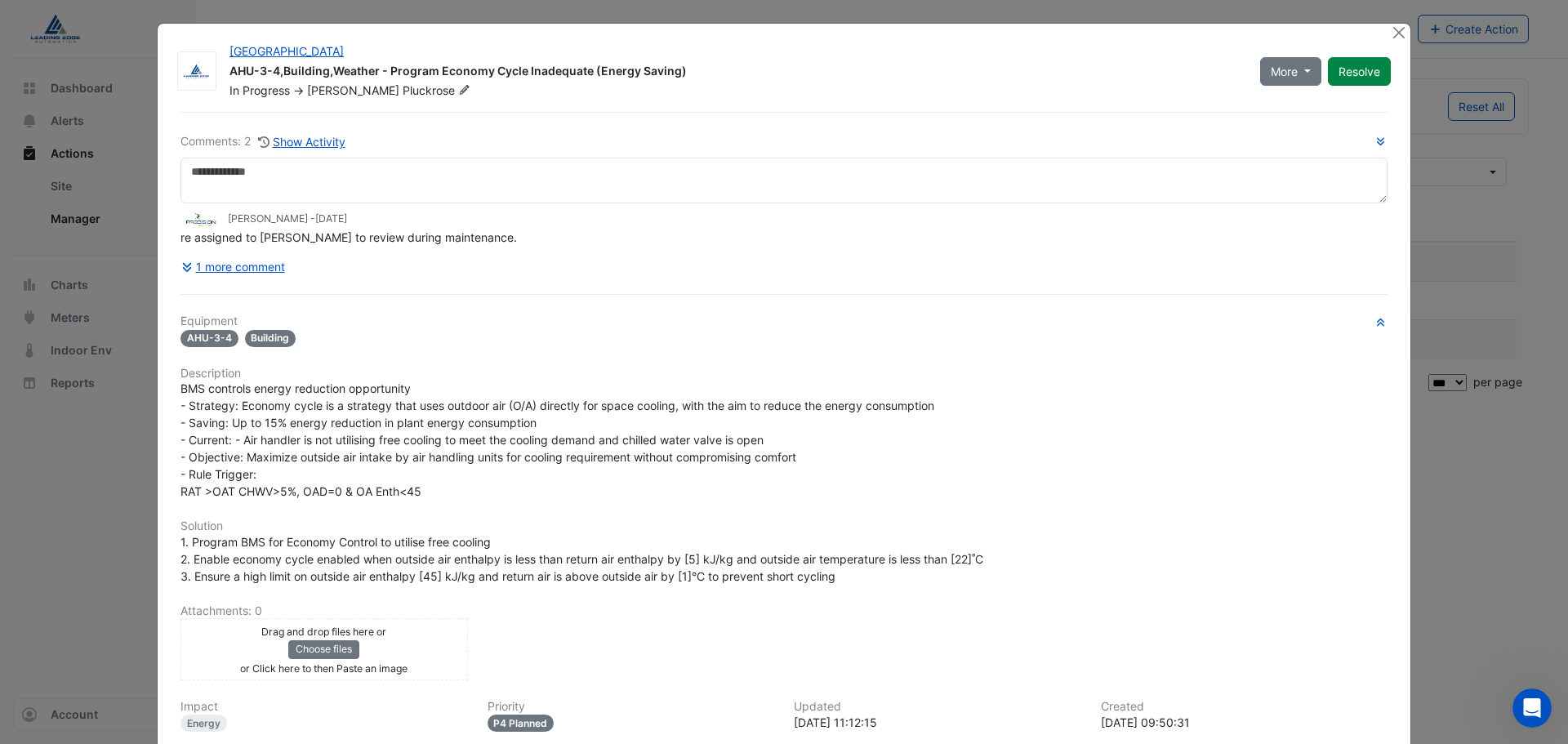
click at [239, 296] on div "Comments: 2 Show Activity [PERSON_NAME] - [DATE] re assigned to [PERSON_NAME] t…" at bounding box center [784, 495] width 1227 height 767
click at [253, 264] on button "1 more comment" at bounding box center [233, 266] width 105 height 28
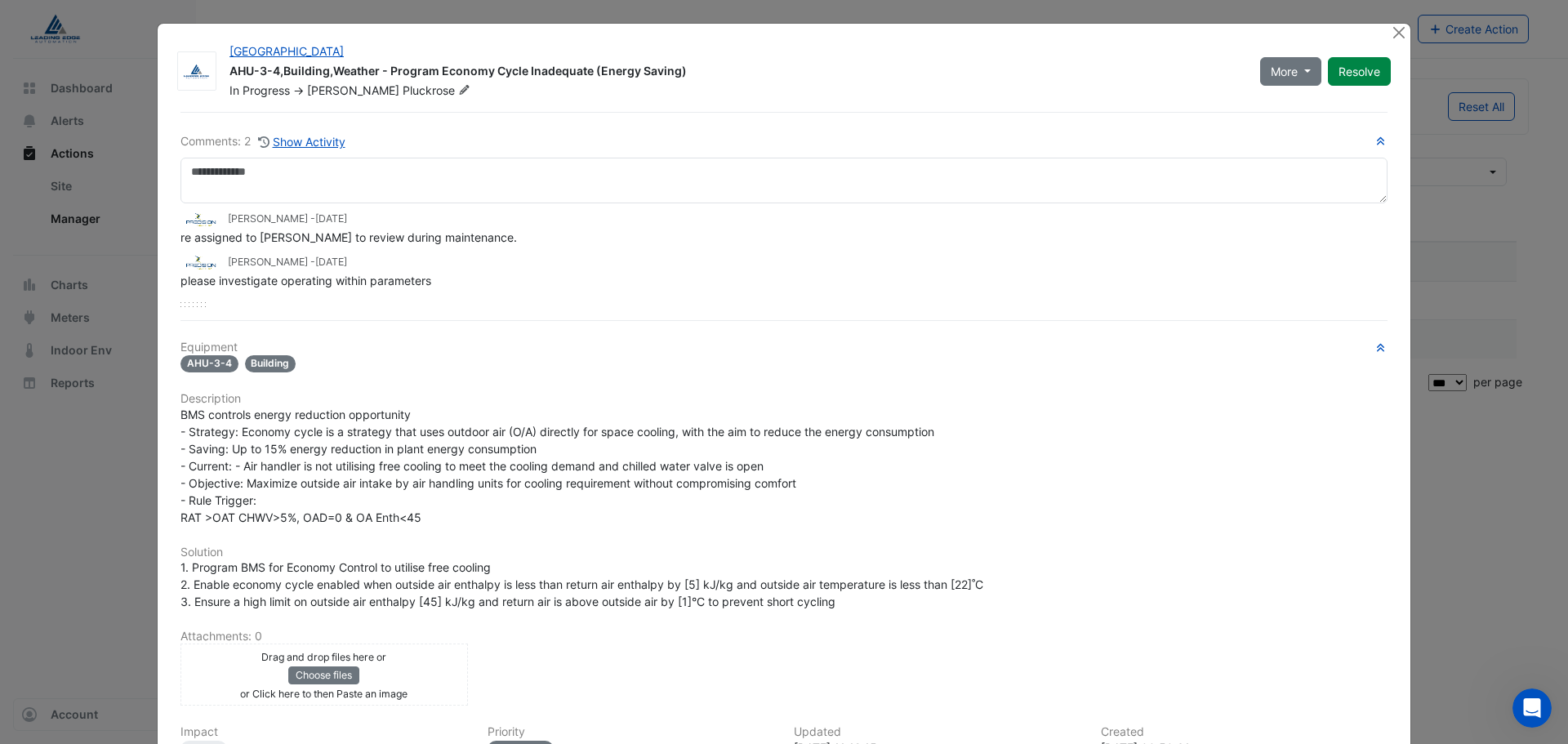
click at [18, 244] on ngb-modal-window "[GEOGRAPHIC_DATA] AHU-3-4,Building,Weather - Program Economy Cycle Inadequate (…" at bounding box center [784, 372] width 1568 height 744
click at [1391, 33] on button "Close" at bounding box center [1398, 32] width 18 height 18
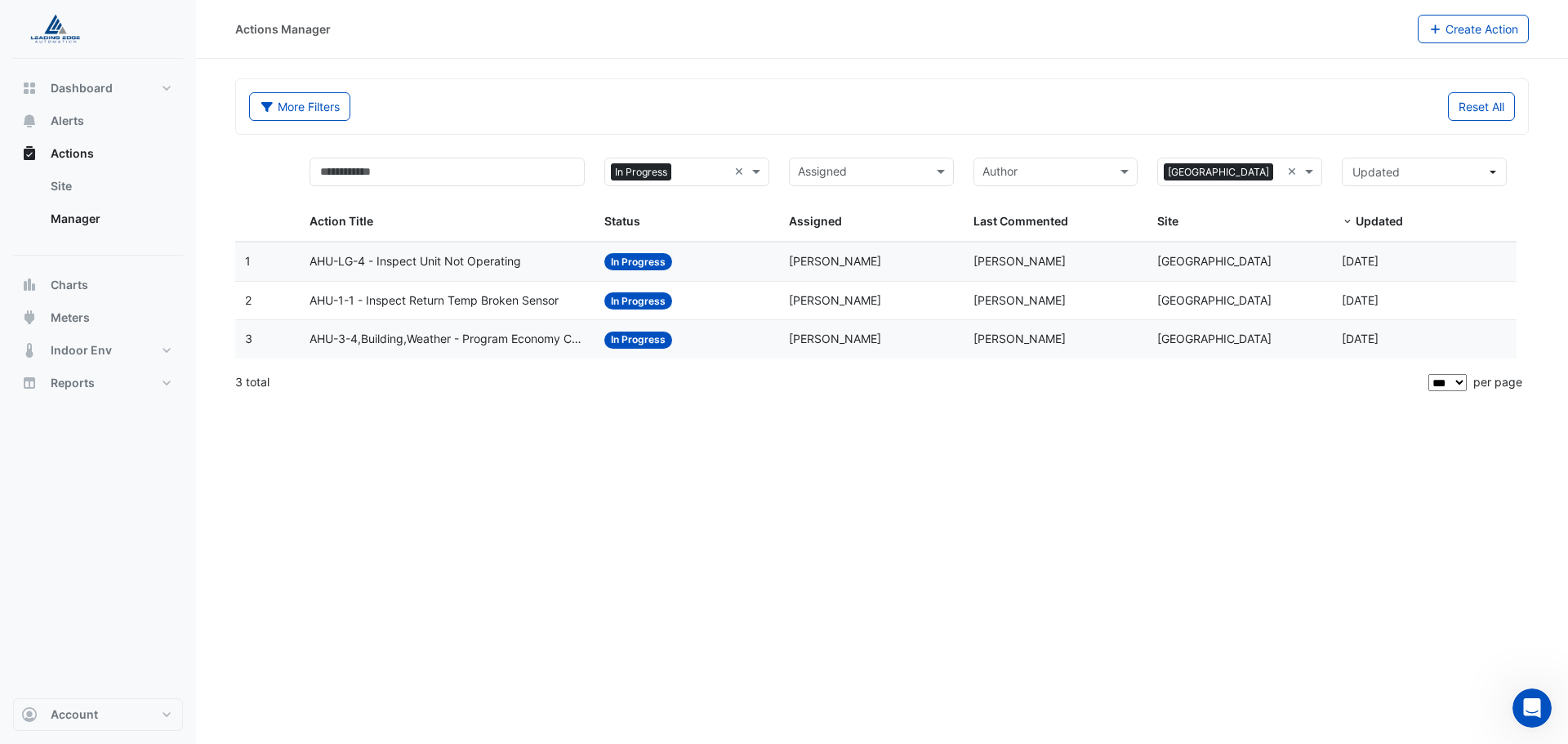
click at [502, 277] on datatable-body-cell "Action Title: AHU-LG-4 - Inspect Unit Not Operating" at bounding box center [446, 262] width 295 height 38
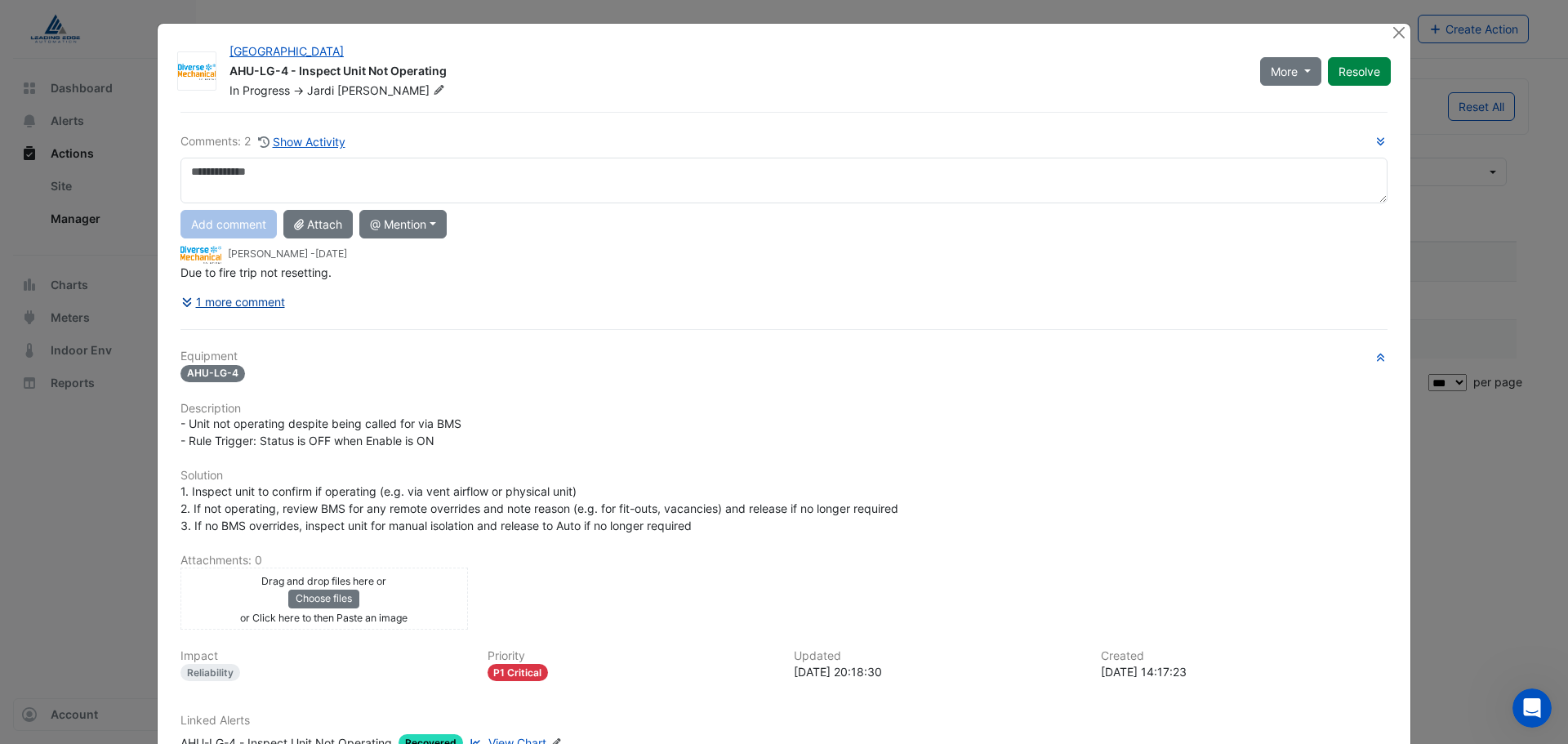
click at [258, 305] on button "1 more comment" at bounding box center [233, 301] width 105 height 28
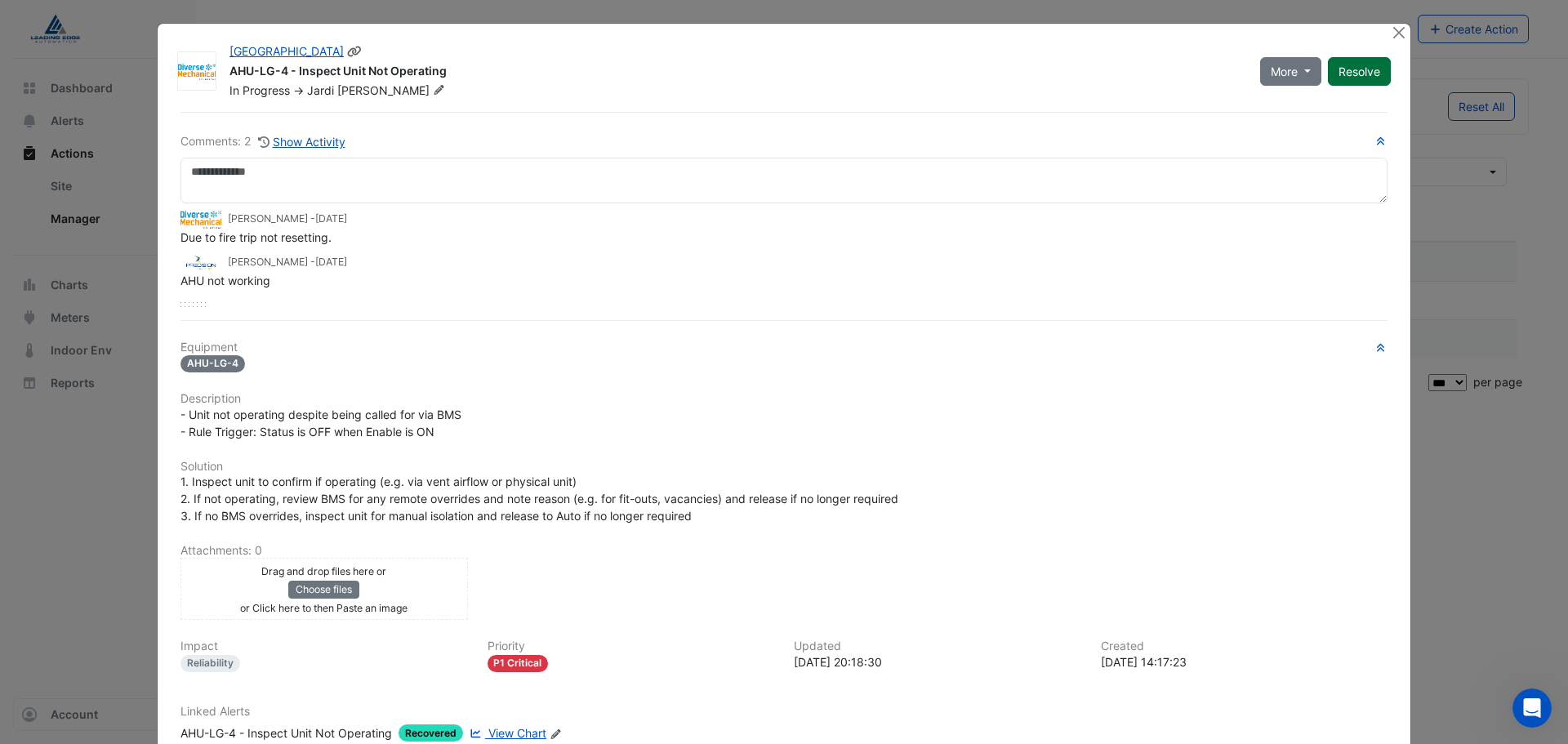
click at [1345, 82] on button "Resolve" at bounding box center [1359, 71] width 63 height 28
click at [1394, 38] on button "Close" at bounding box center [1398, 32] width 18 height 18
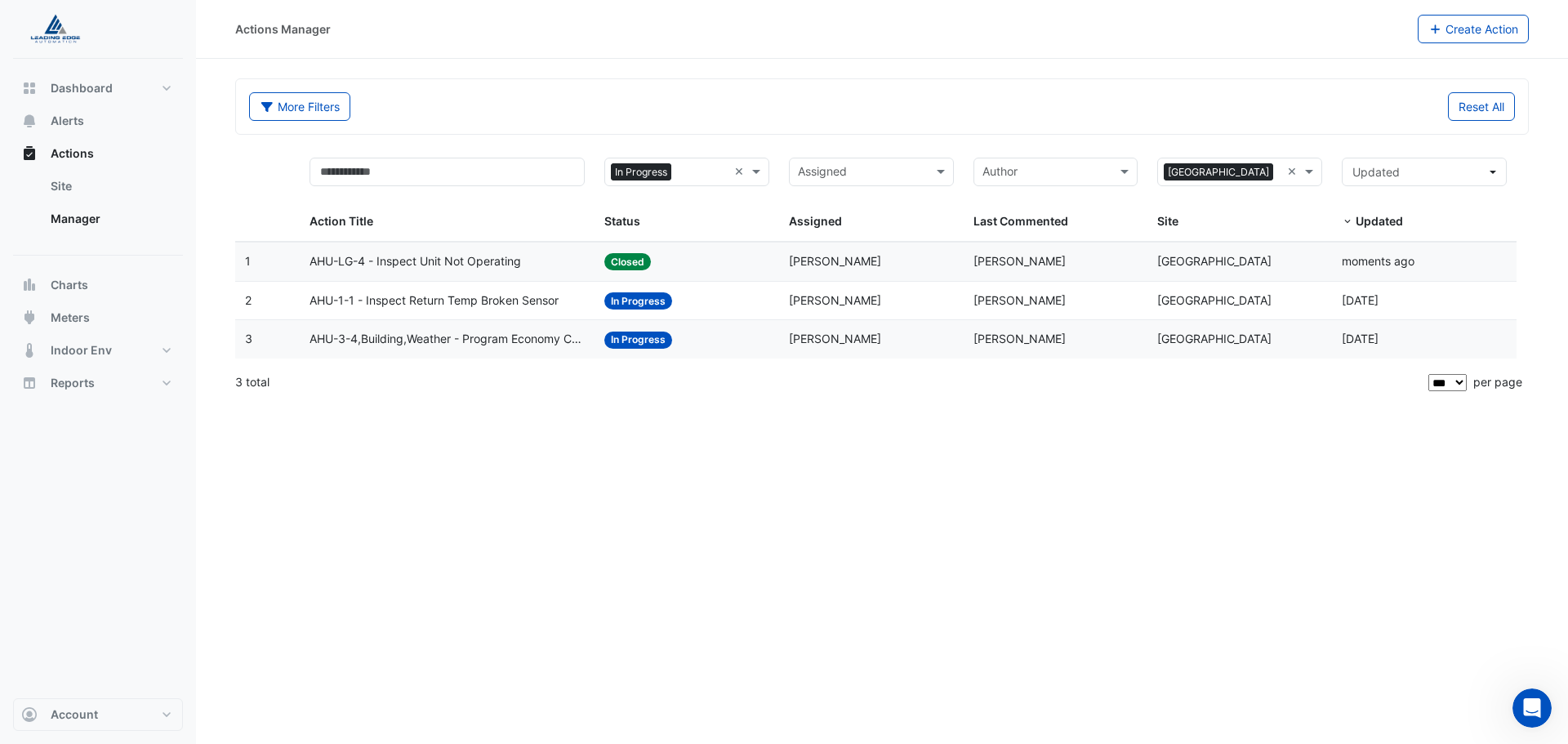
click at [710, 296] on div "Status: In Progress" at bounding box center [687, 301] width 165 height 19
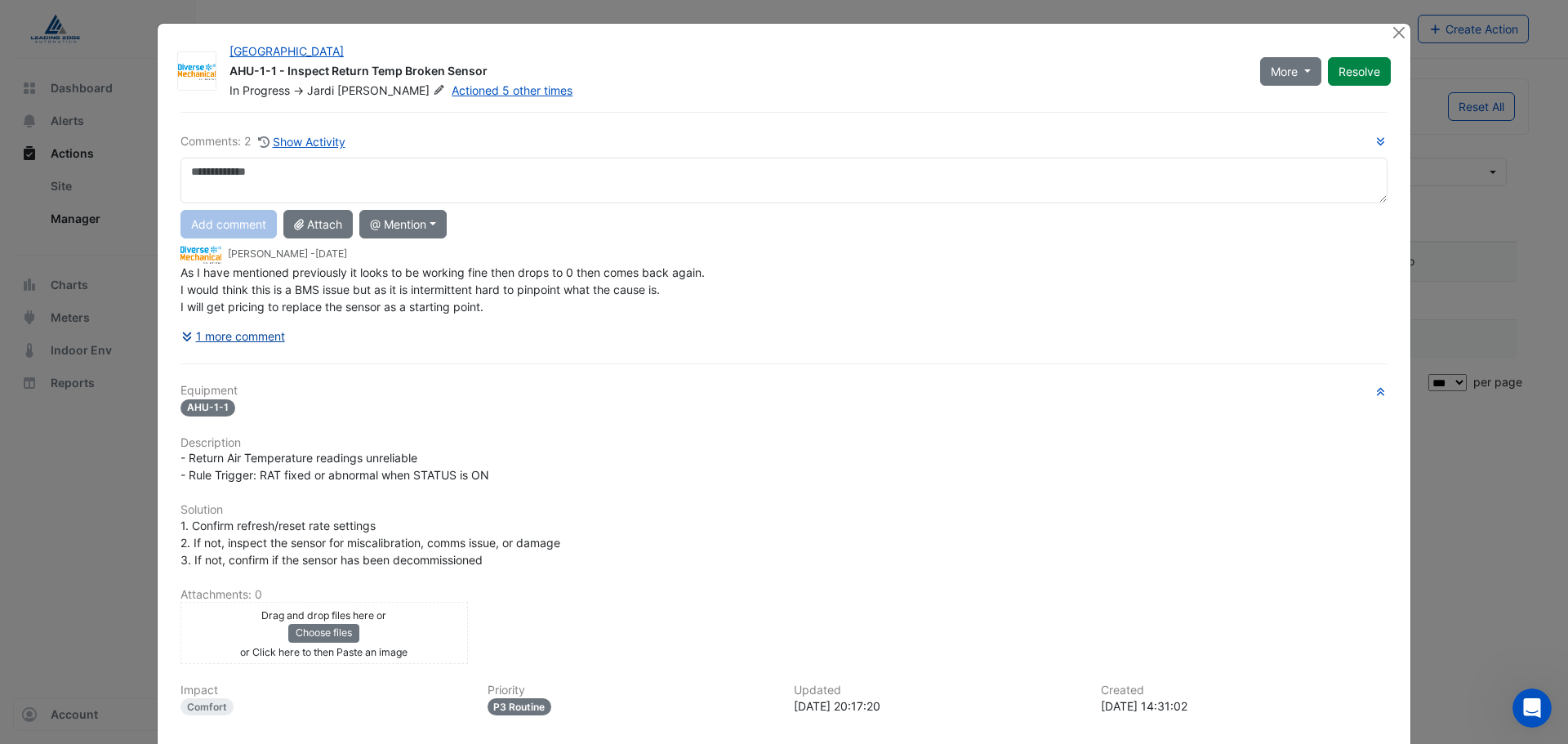
click at [247, 340] on button "1 more comment" at bounding box center [233, 337] width 105 height 28
